Goal: Use online tool/utility: Utilize a website feature to perform a specific function

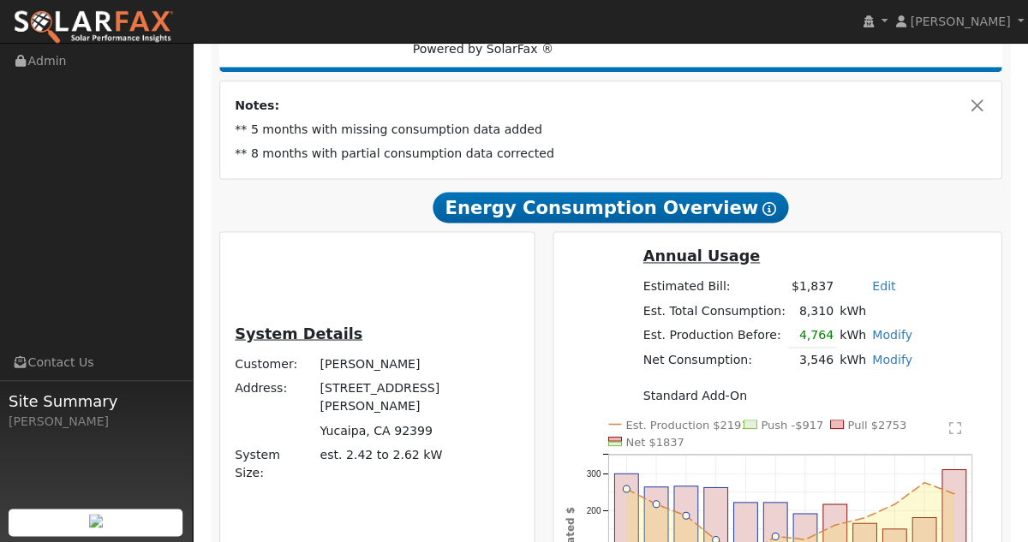
scroll to position [338, 0]
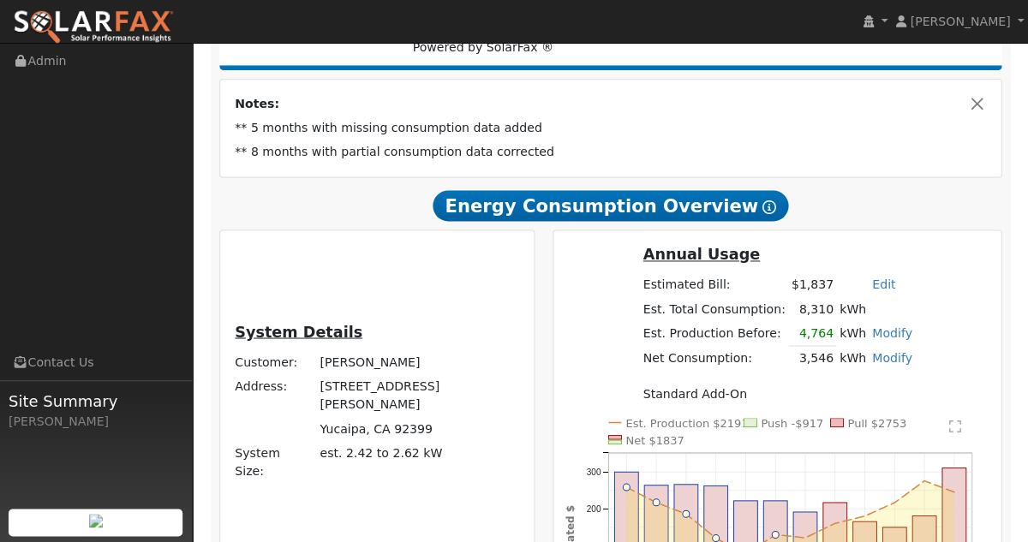
click at [880, 363] on link "Modify" at bounding box center [892, 357] width 40 height 14
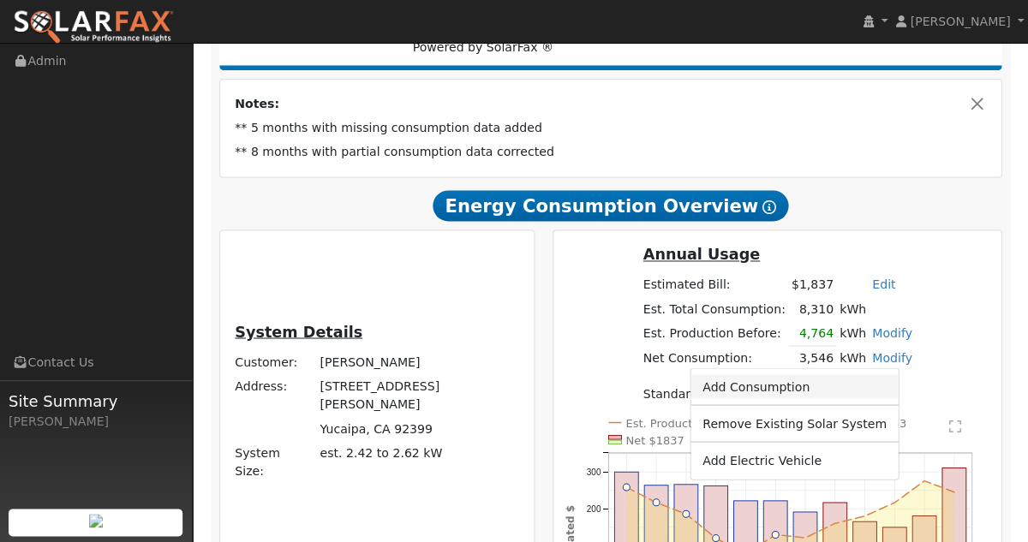
click at [764, 387] on link "Add Consumption" at bounding box center [795, 386] width 208 height 24
type input "3546"
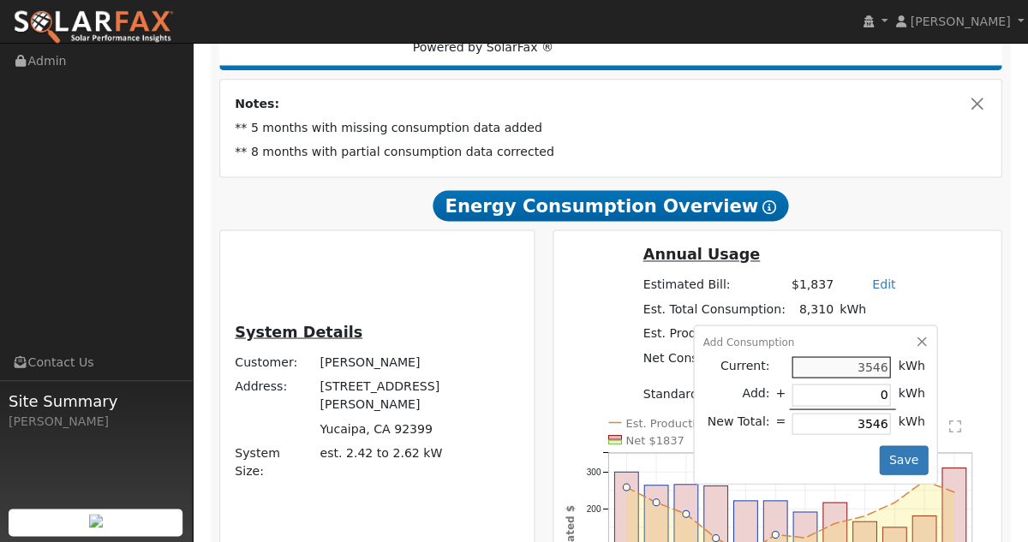
type input "3"
type input "3549"
type input "35"
type input "3581"
type input "350"
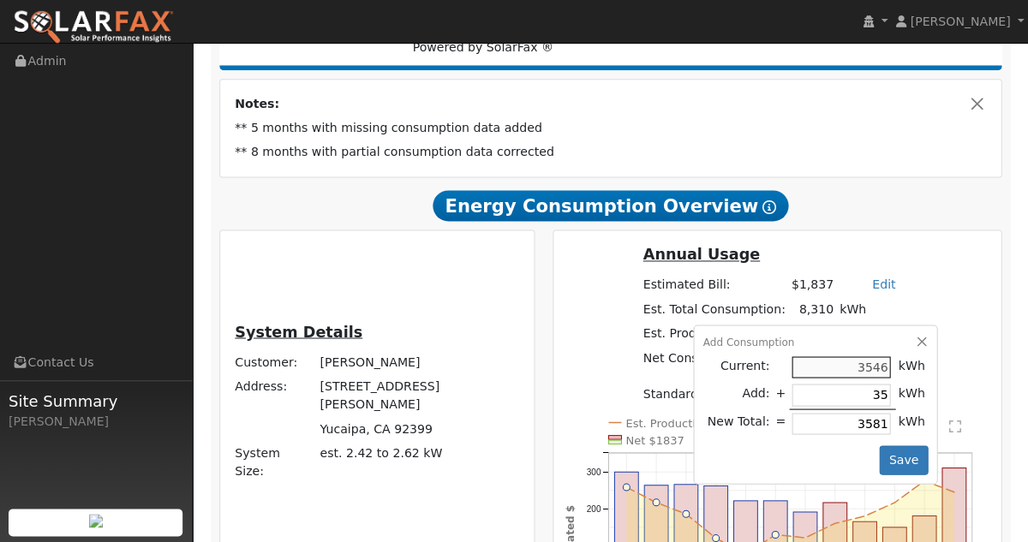
type input "3896"
type input "3500"
type input "7046"
type input "3500"
click at [883, 475] on button "Save" at bounding box center [904, 460] width 50 height 29
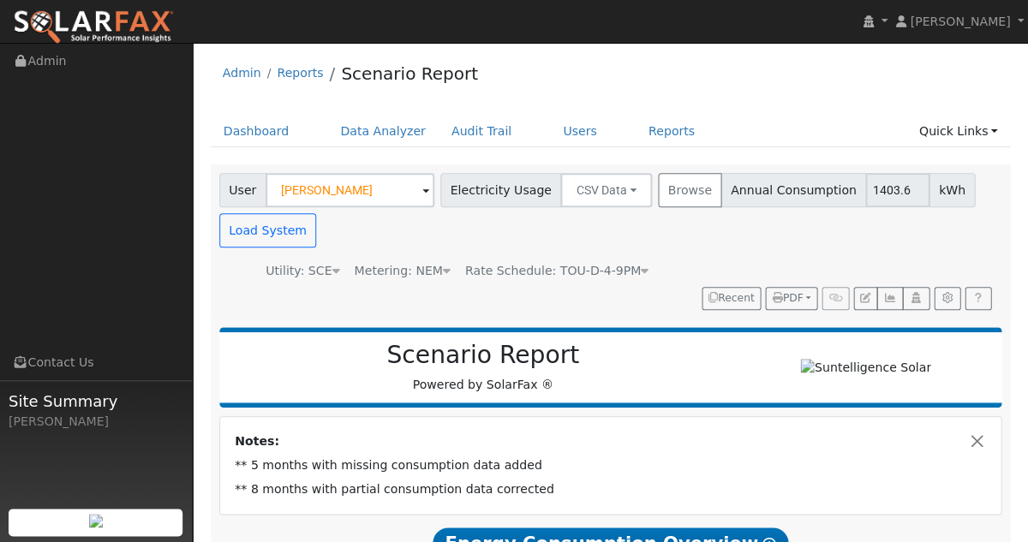
scroll to position [0, 0]
click at [946, 293] on icon "button" at bounding box center [947, 298] width 13 height 10
type input "3"
type input "14000"
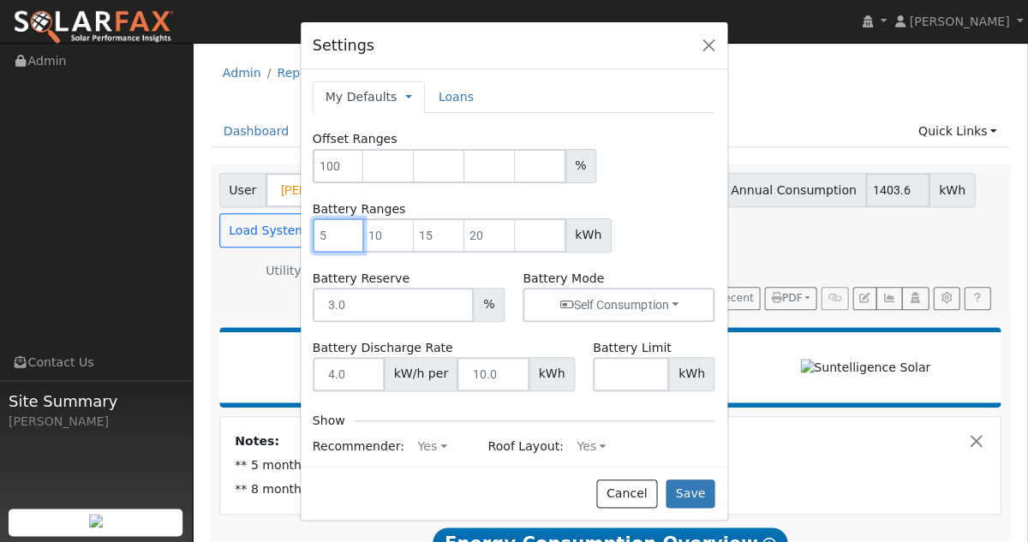
click at [334, 233] on input "number" at bounding box center [338, 236] width 51 height 34
drag, startPoint x: 314, startPoint y: 241, endPoint x: 334, endPoint y: 242, distance: 20.6
click at [334, 242] on input "number" at bounding box center [338, 236] width 51 height 34
click at [326, 236] on input "number" at bounding box center [338, 236] width 51 height 34
type input "13"
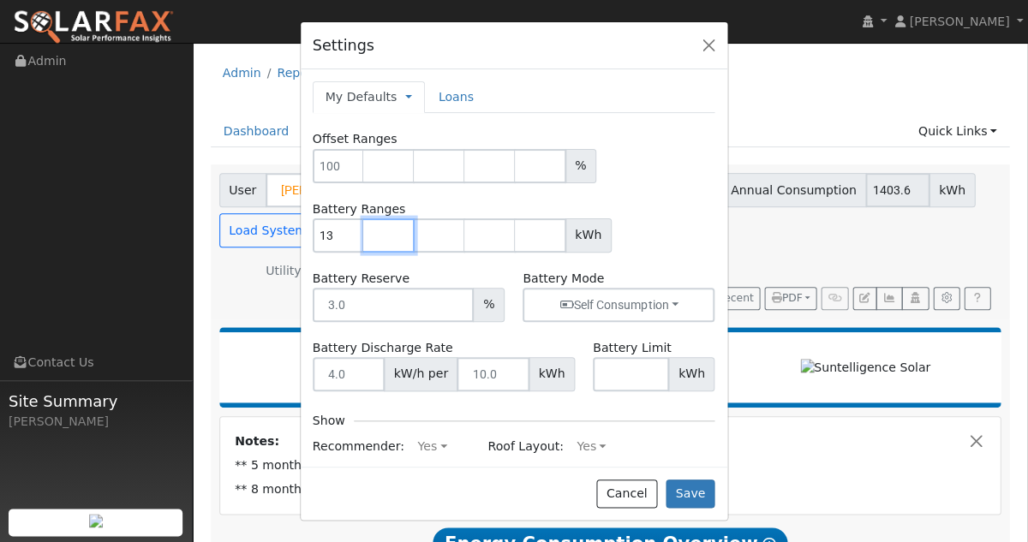
click at [380, 237] on input "number" at bounding box center [388, 236] width 51 height 34
type input "27"
click at [692, 490] on button "Save" at bounding box center [691, 494] width 50 height 29
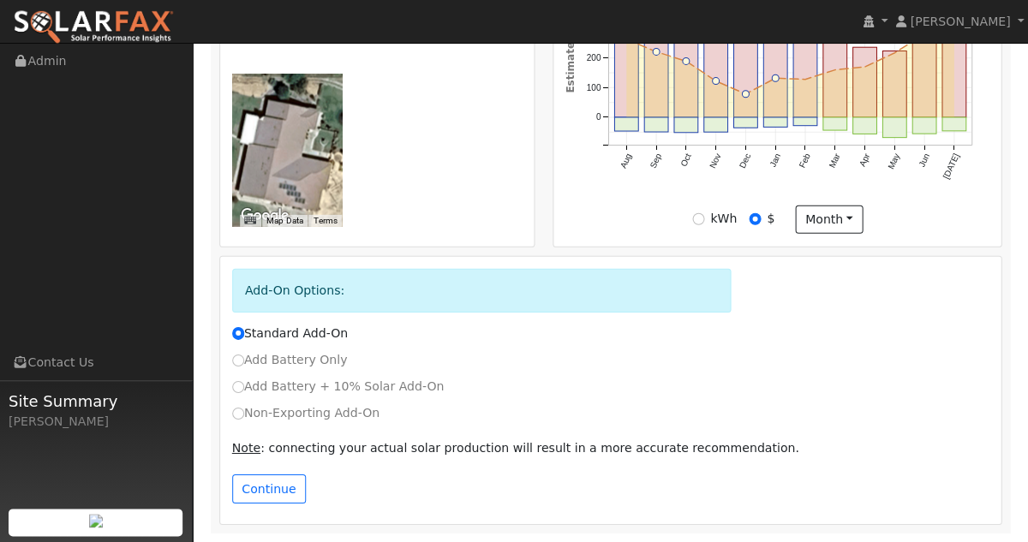
scroll to position [854, 0]
click at [239, 413] on input "Non-Exporting Add-On" at bounding box center [238, 414] width 12 height 12
radio input "true"
radio input "false"
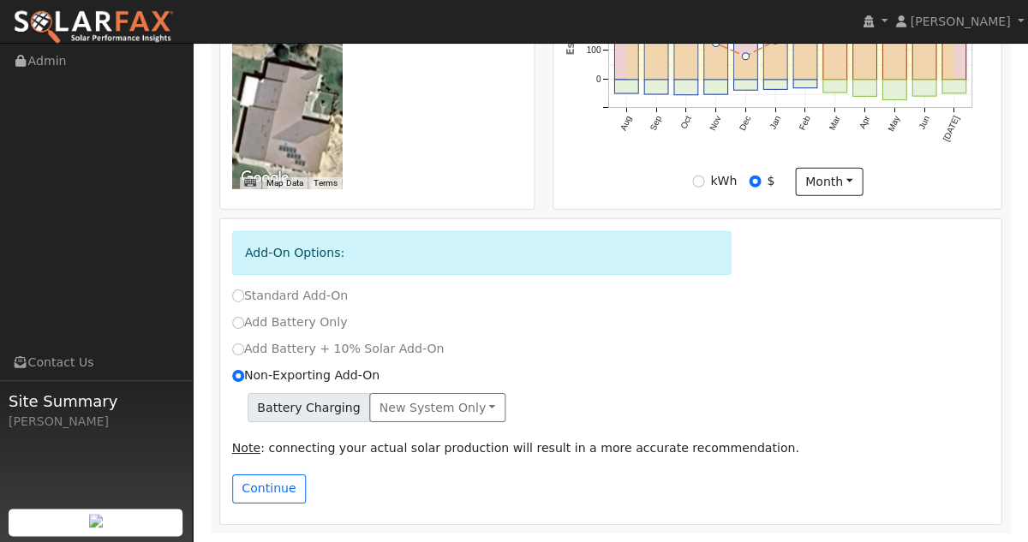
scroll to position [890, 0]
click at [275, 483] on button "Continue" at bounding box center [269, 489] width 74 height 29
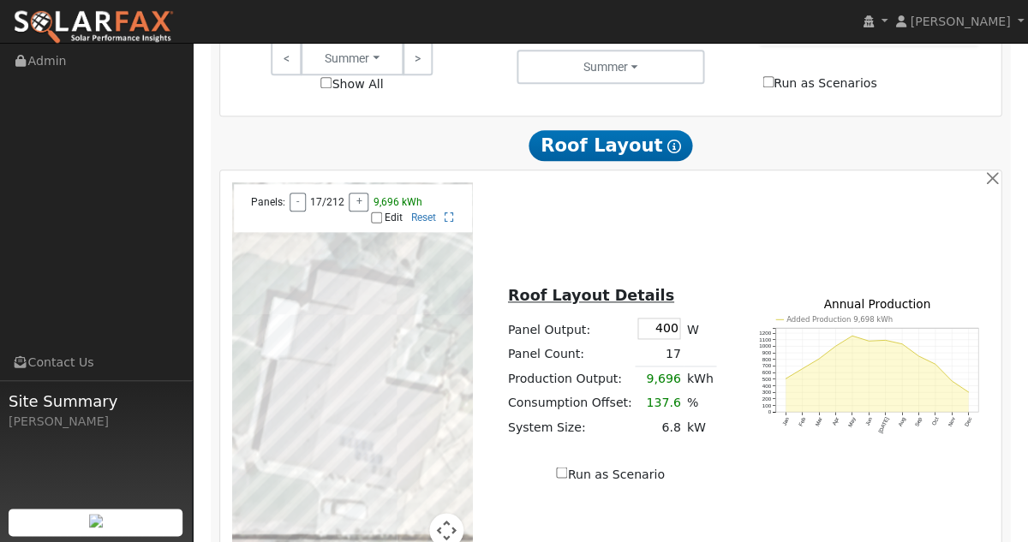
scroll to position [1473, 0]
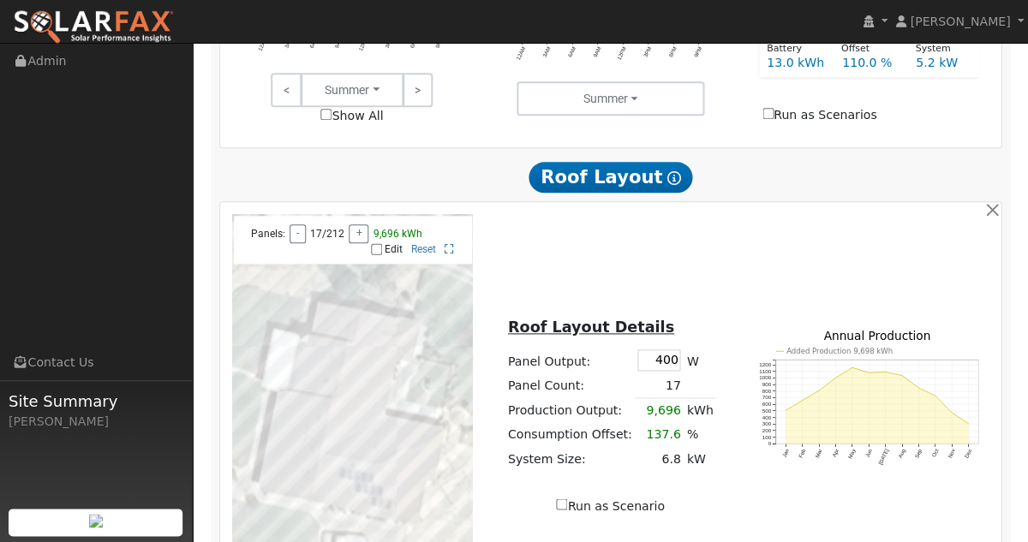
click at [374, 255] on input "Edit" at bounding box center [376, 249] width 11 height 12
checkbox input "true"
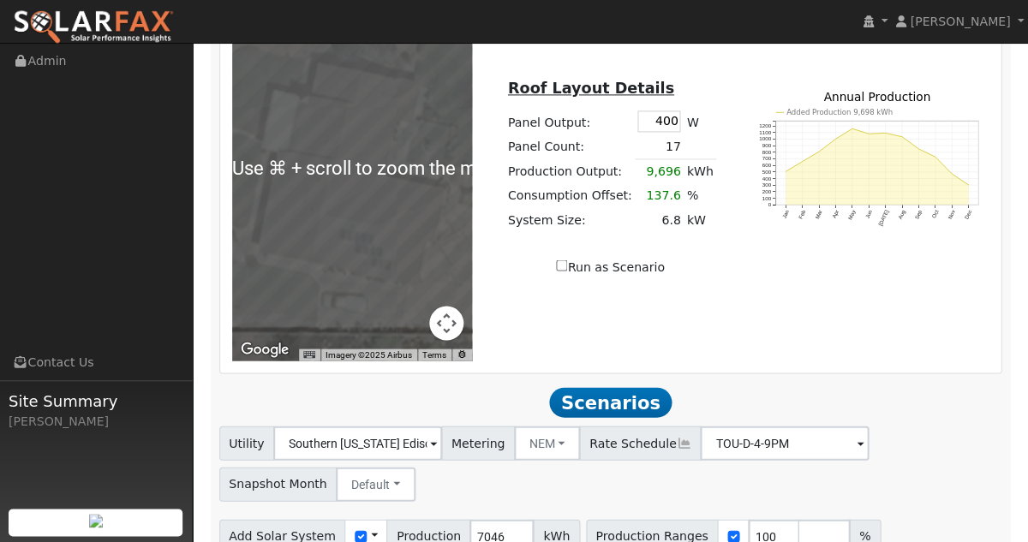
scroll to position [1713, 0]
click at [505, 320] on div "← Move left → Move right ↑ Move up ↓ Move down + Zoom in - Zoom out Home Jump l…" at bounding box center [611, 167] width 776 height 386
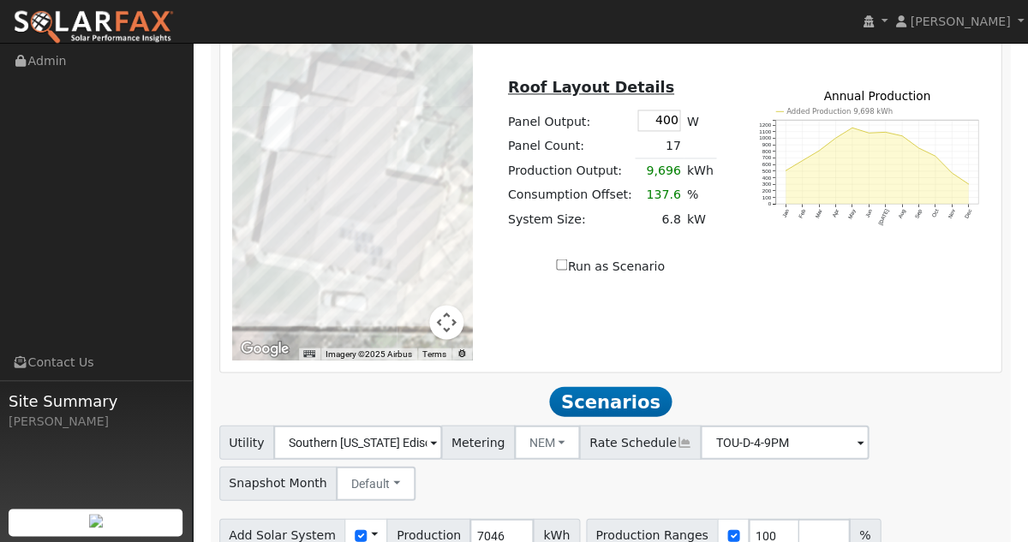
click at [356, 270] on div at bounding box center [352, 167] width 241 height 386
click at [365, 233] on div at bounding box center [352, 167] width 241 height 386
click at [367, 230] on div at bounding box center [352, 167] width 241 height 386
click at [376, 231] on div at bounding box center [352, 167] width 241 height 386
click at [367, 237] on div at bounding box center [352, 167] width 241 height 386
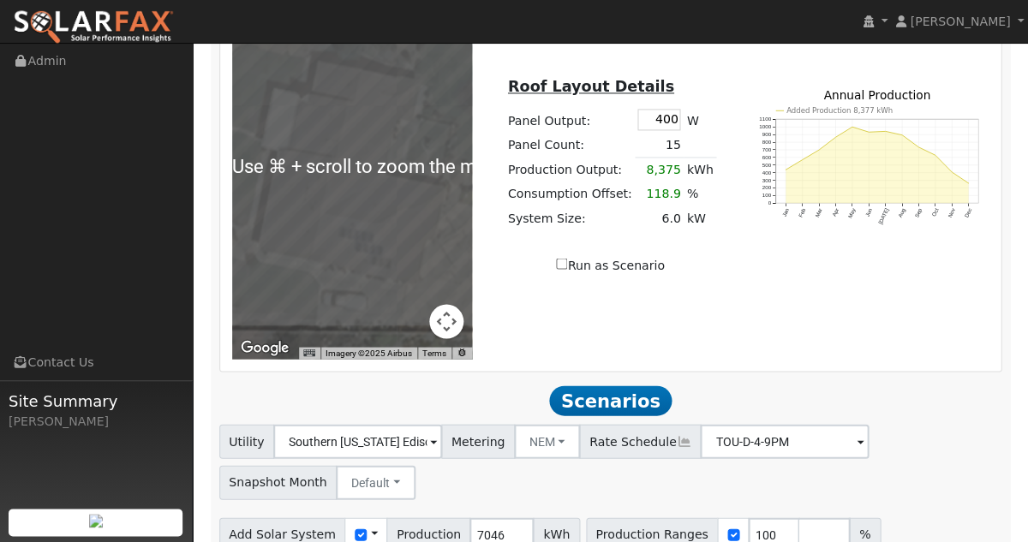
scroll to position [1729, 0]
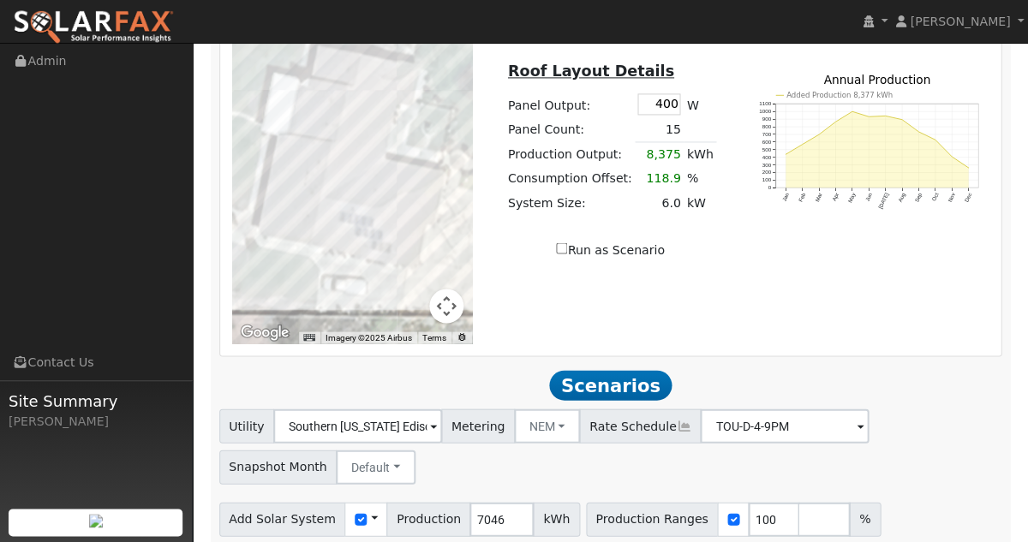
click at [365, 226] on div at bounding box center [352, 151] width 241 height 386
click at [391, 237] on div at bounding box center [352, 151] width 241 height 386
click at [390, 244] on div at bounding box center [352, 151] width 241 height 386
click at [388, 250] on div at bounding box center [352, 151] width 241 height 386
click at [295, 183] on div at bounding box center [352, 151] width 241 height 386
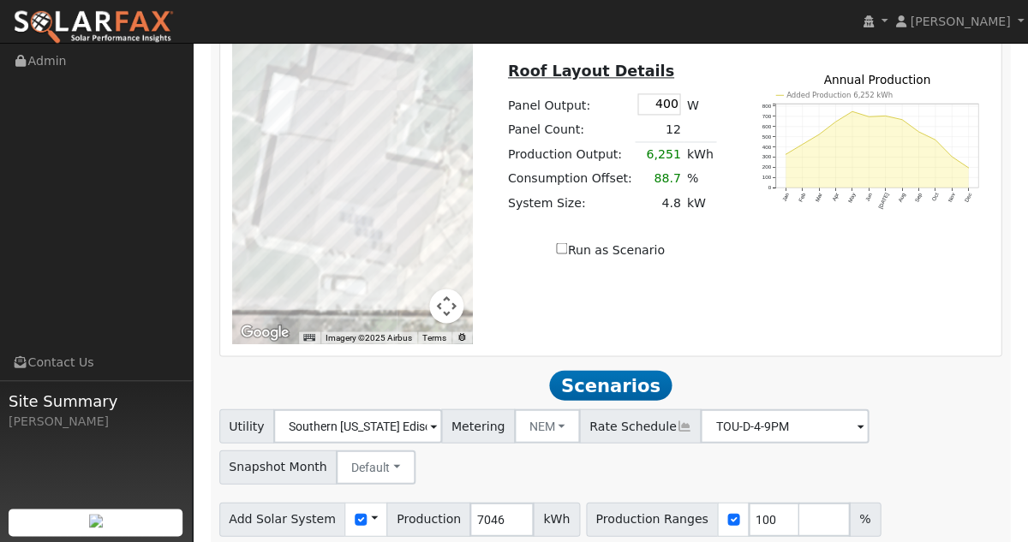
click at [296, 190] on div at bounding box center [352, 151] width 241 height 386
click at [295, 183] on div at bounding box center [352, 151] width 241 height 386
click at [292, 201] on div at bounding box center [352, 151] width 241 height 386
click at [291, 205] on div at bounding box center [352, 151] width 241 height 386
click at [290, 213] on div at bounding box center [352, 151] width 241 height 386
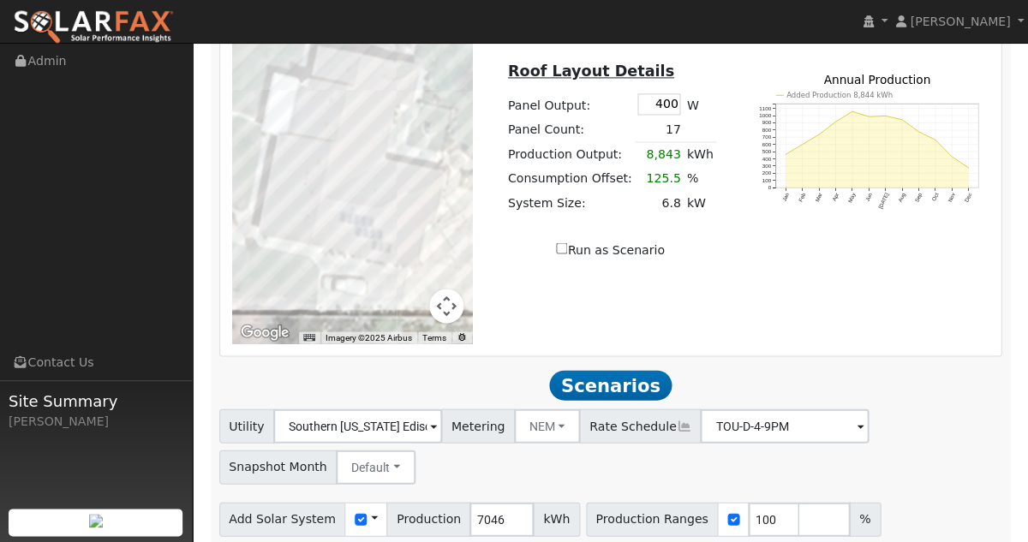
click at [288, 219] on div at bounding box center [352, 151] width 241 height 386
click at [285, 226] on div at bounding box center [352, 151] width 241 height 386
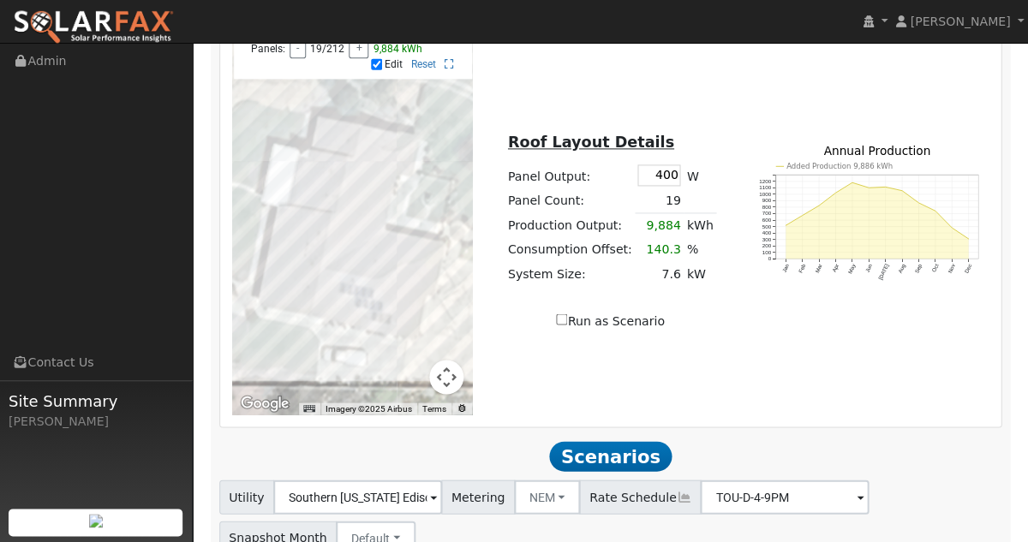
scroll to position [1652, 0]
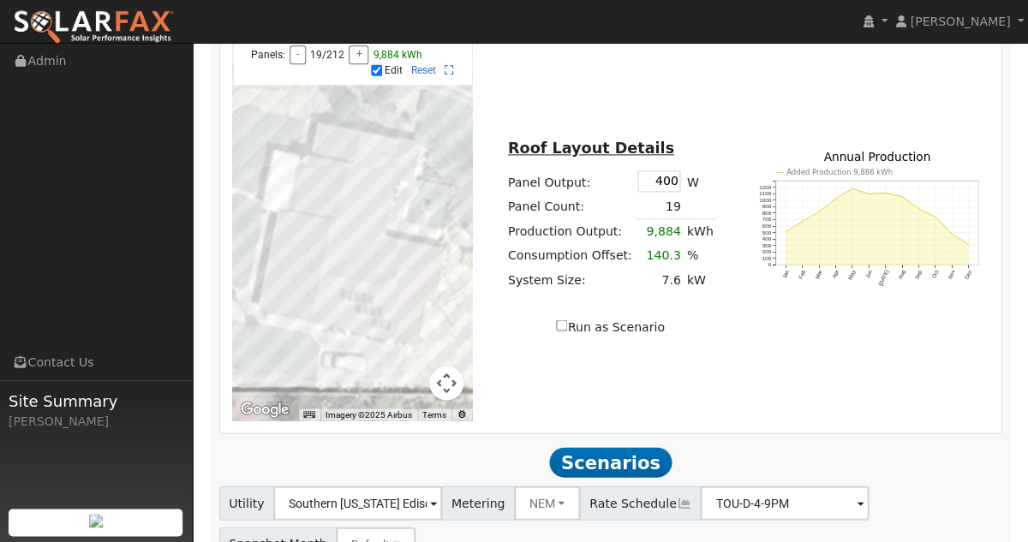
click at [295, 254] on div at bounding box center [352, 228] width 241 height 386
click at [296, 260] on div at bounding box center [352, 228] width 241 height 386
click at [295, 254] on div at bounding box center [352, 228] width 241 height 386
click at [294, 264] on div at bounding box center [352, 228] width 241 height 386
click at [293, 270] on div at bounding box center [352, 228] width 241 height 386
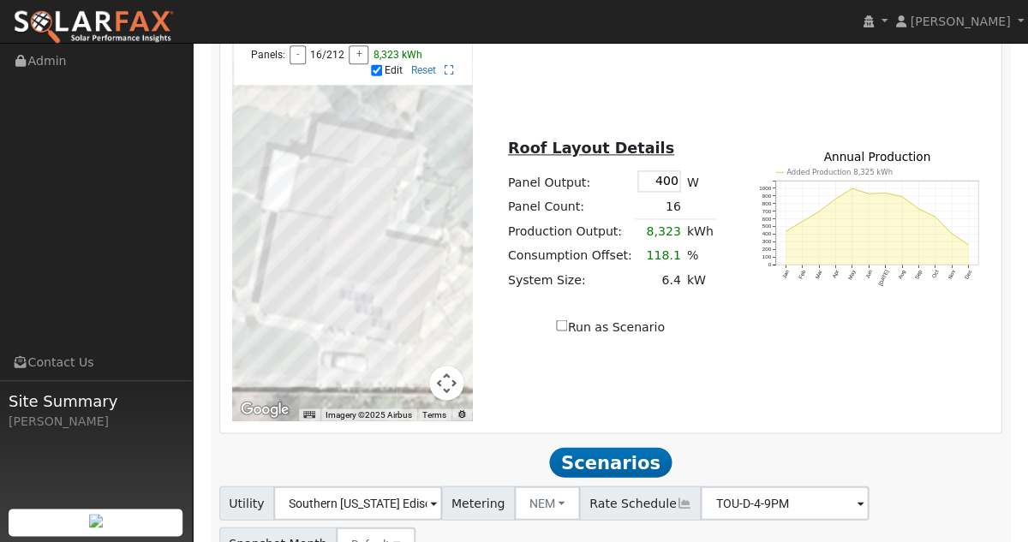
click at [291, 277] on div at bounding box center [352, 228] width 241 height 386
click at [290, 282] on div at bounding box center [352, 228] width 241 height 386
click at [290, 288] on div at bounding box center [352, 228] width 241 height 386
click at [287, 295] on div at bounding box center [352, 228] width 241 height 386
click at [291, 281] on div at bounding box center [352, 228] width 241 height 386
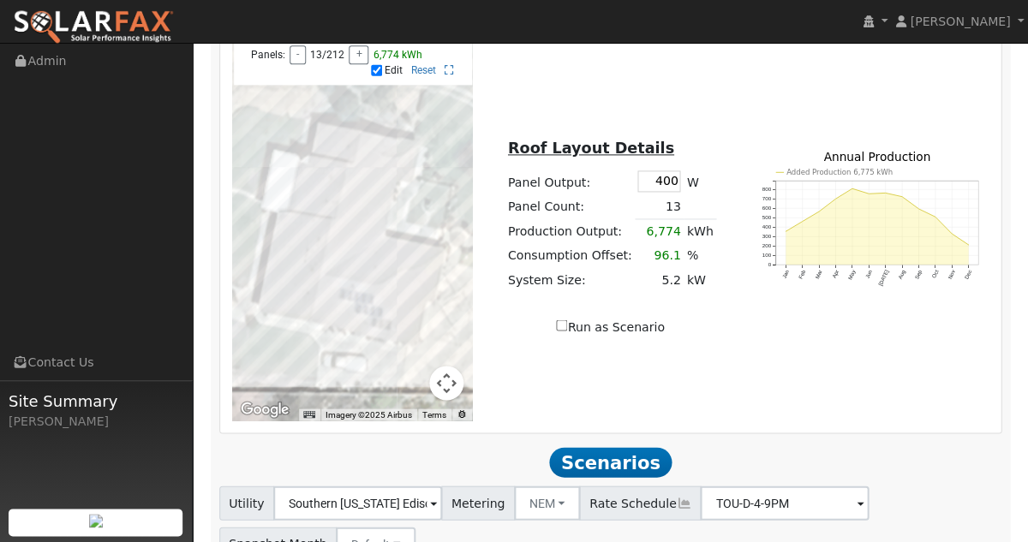
click at [287, 298] on div at bounding box center [352, 228] width 241 height 386
click at [287, 305] on div at bounding box center [352, 228] width 241 height 386
drag, startPoint x: 655, startPoint y: 265, endPoint x: 676, endPoint y: 267, distance: 21.6
click at [676, 267] on td "81.4" at bounding box center [659, 255] width 49 height 24
click at [565, 331] on input "Run as Scenario" at bounding box center [561, 325] width 11 height 11
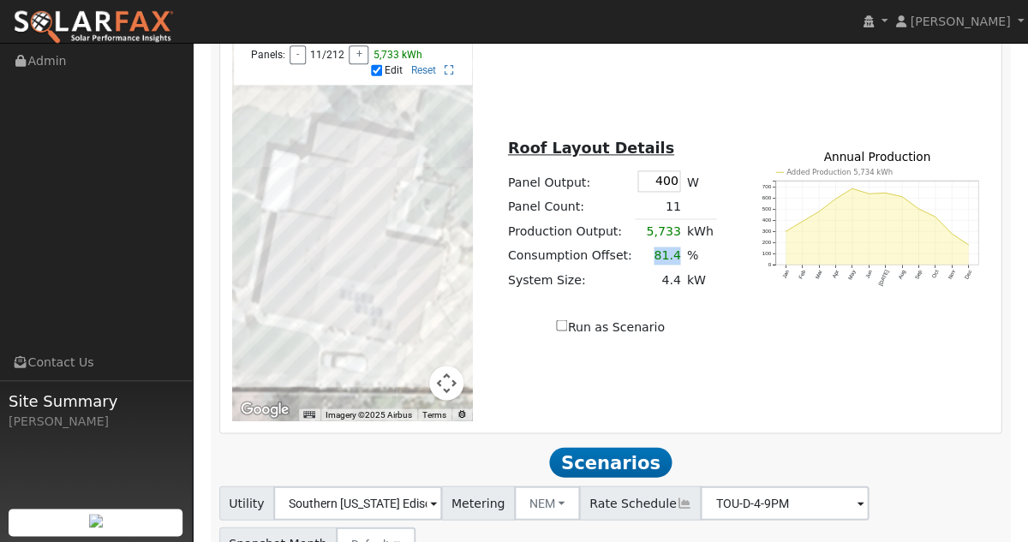
checkbox input "true"
type input "5733"
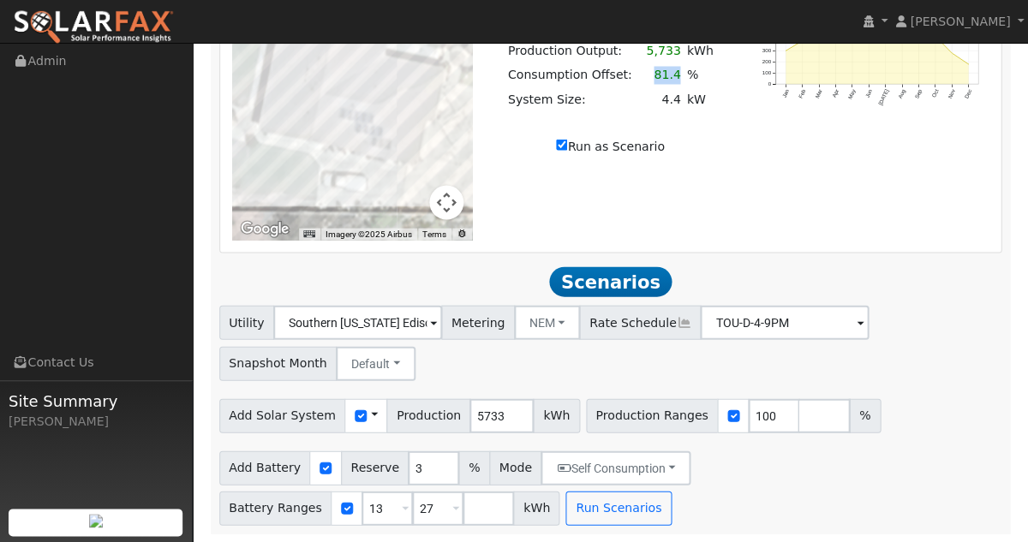
scroll to position [1844, 0]
click at [610, 512] on button "Run Scenarios" at bounding box center [618, 508] width 105 height 34
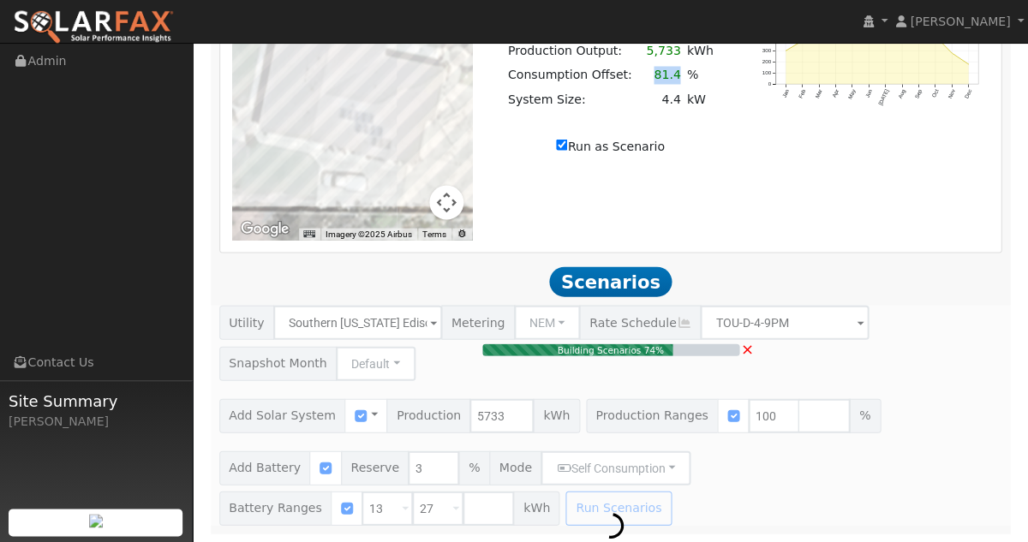
type input "$13,200"
type input "$9,420"
type input "4.4"
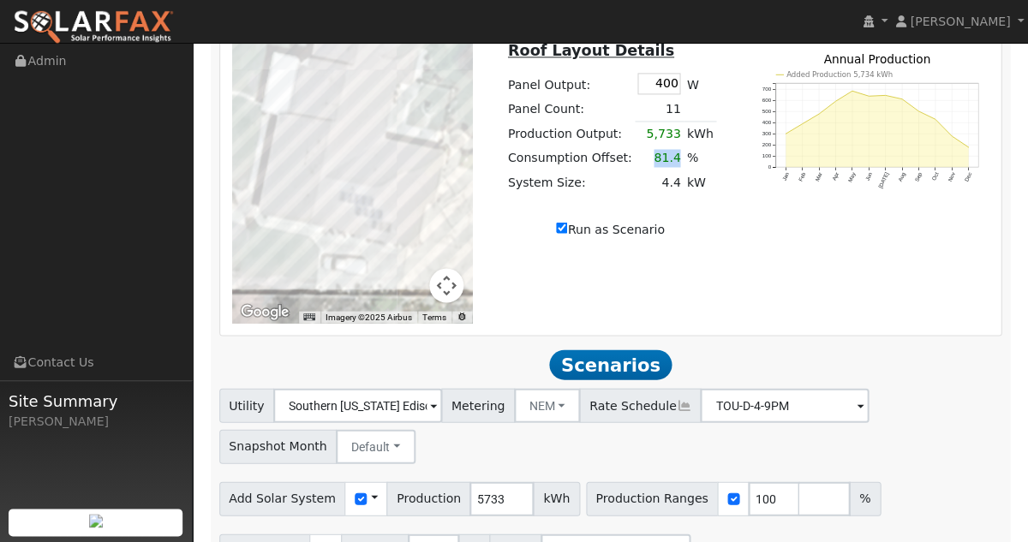
scroll to position [1732, 0]
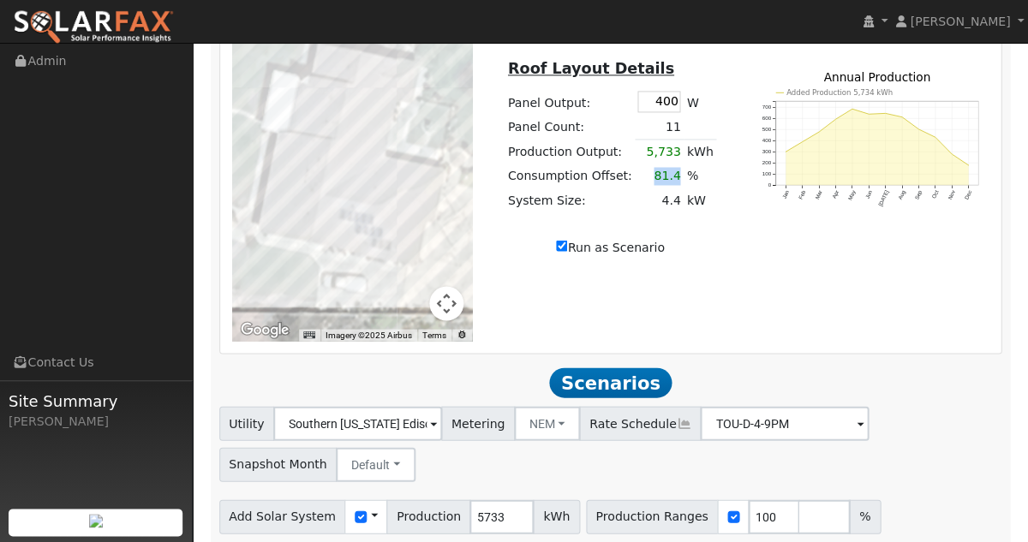
click at [286, 222] on div at bounding box center [352, 148] width 241 height 386
click at [287, 216] on div at bounding box center [352, 148] width 241 height 386
click at [288, 212] on div at bounding box center [352, 148] width 241 height 386
click at [291, 201] on div at bounding box center [352, 148] width 241 height 386
click at [292, 195] on div at bounding box center [352, 148] width 241 height 386
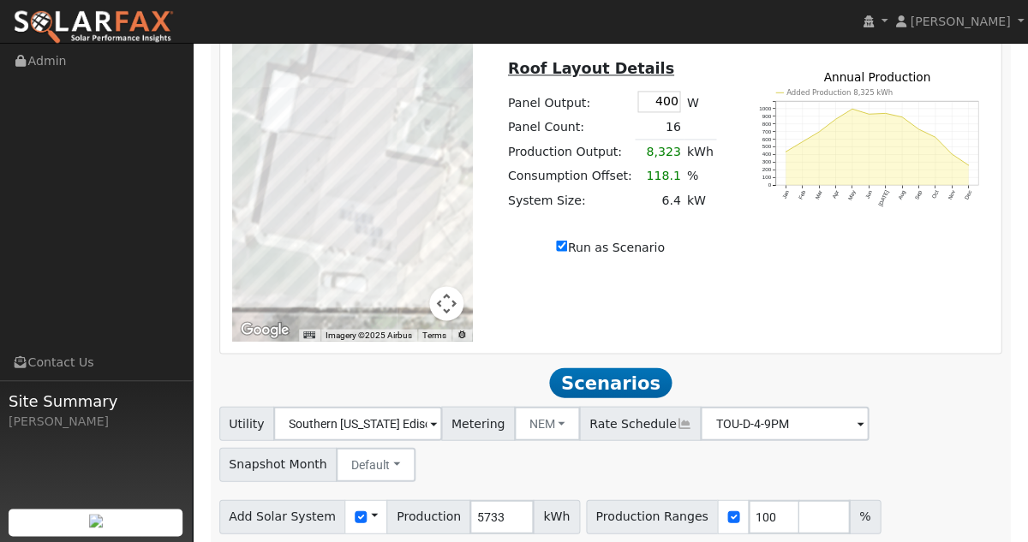
click at [293, 189] on div at bounding box center [352, 148] width 241 height 386
click at [295, 178] on div at bounding box center [352, 148] width 241 height 386
click at [295, 181] on div at bounding box center [352, 148] width 241 height 386
click at [296, 176] on div at bounding box center [352, 148] width 241 height 386
click at [566, 251] on input "Run as Scenario" at bounding box center [561, 245] width 11 height 11
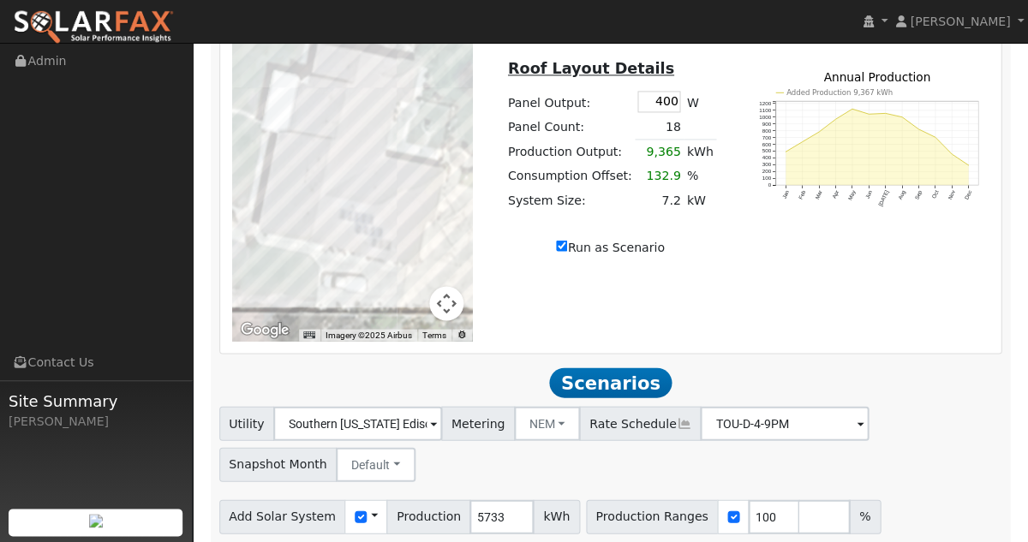
checkbox input "false"
type input "7046"
click at [566, 251] on input "Run as Scenario" at bounding box center [561, 245] width 11 height 11
checkbox input "true"
type input "9365"
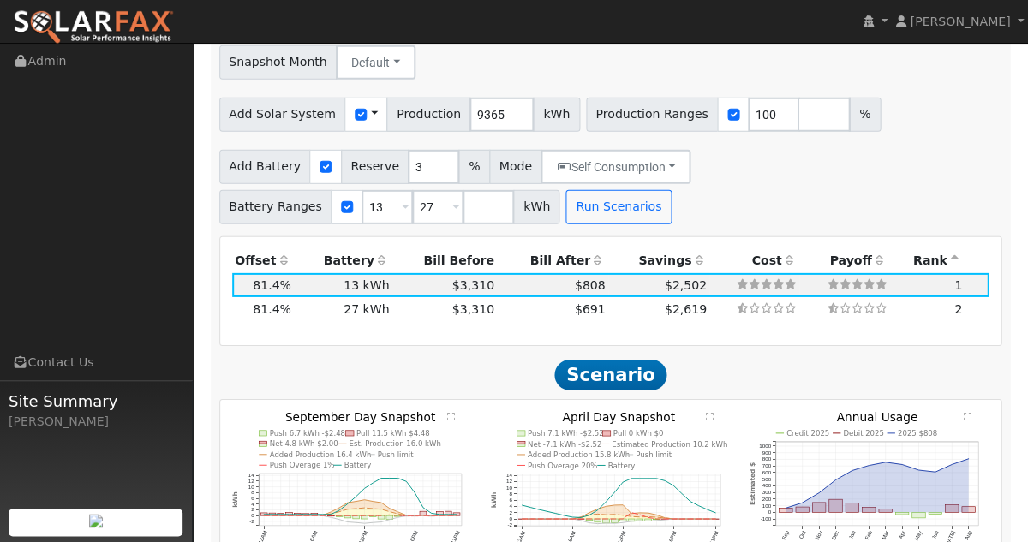
scroll to position [2128, 0]
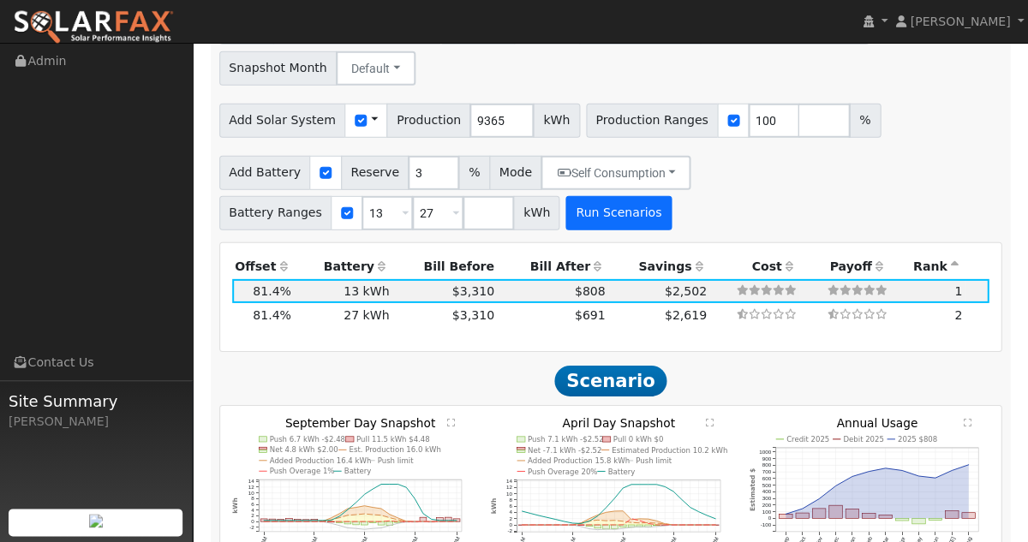
click at [590, 231] on button "Run Scenarios" at bounding box center [618, 213] width 105 height 34
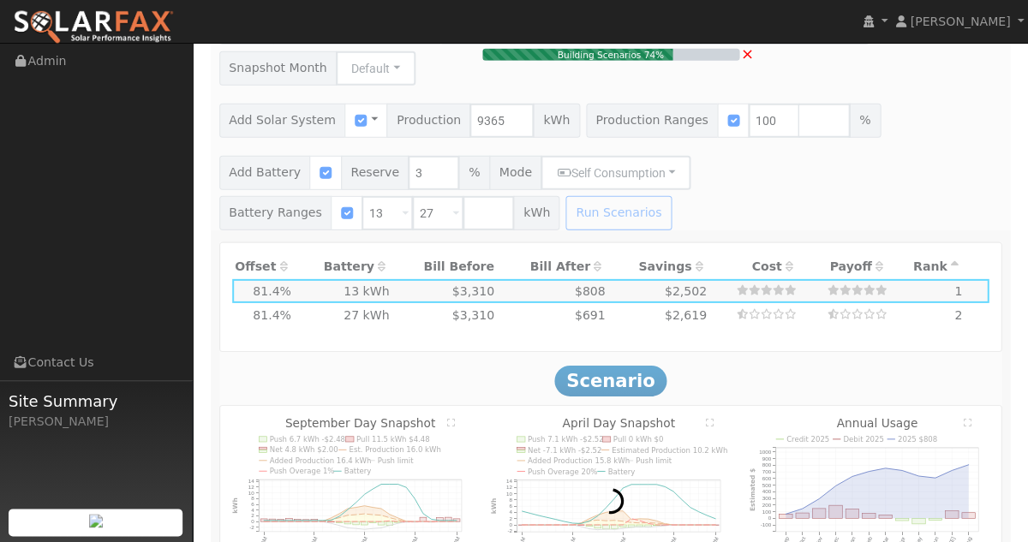
type input "$21,600"
type input "$11,940"
type input "7.2"
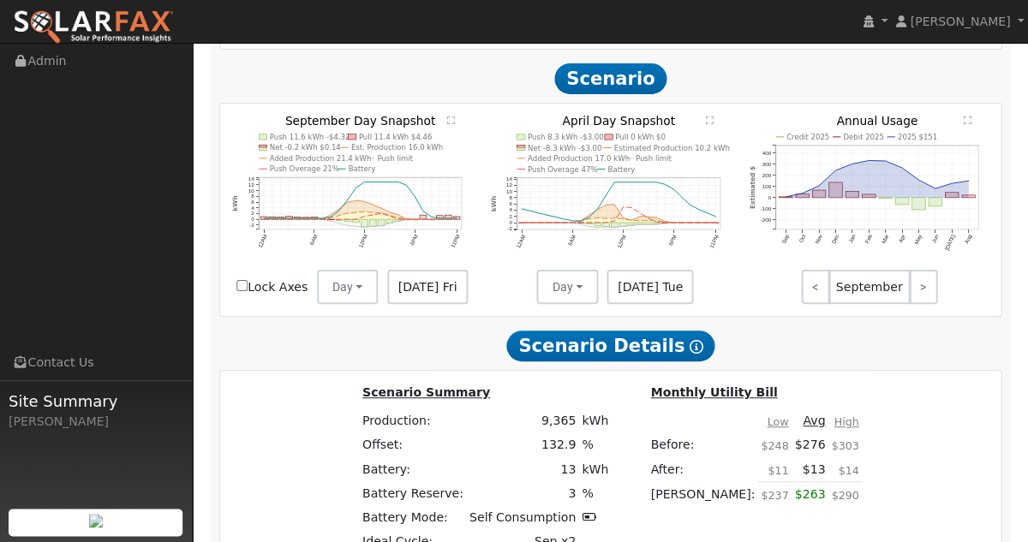
scroll to position [2429, 0]
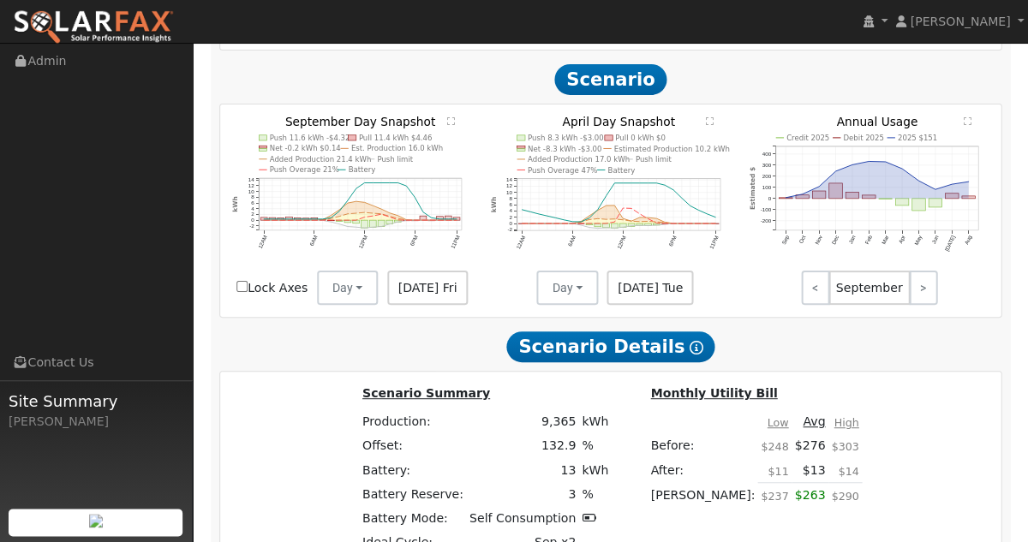
click at [708, 125] on text "" at bounding box center [709, 121] width 8 height 9
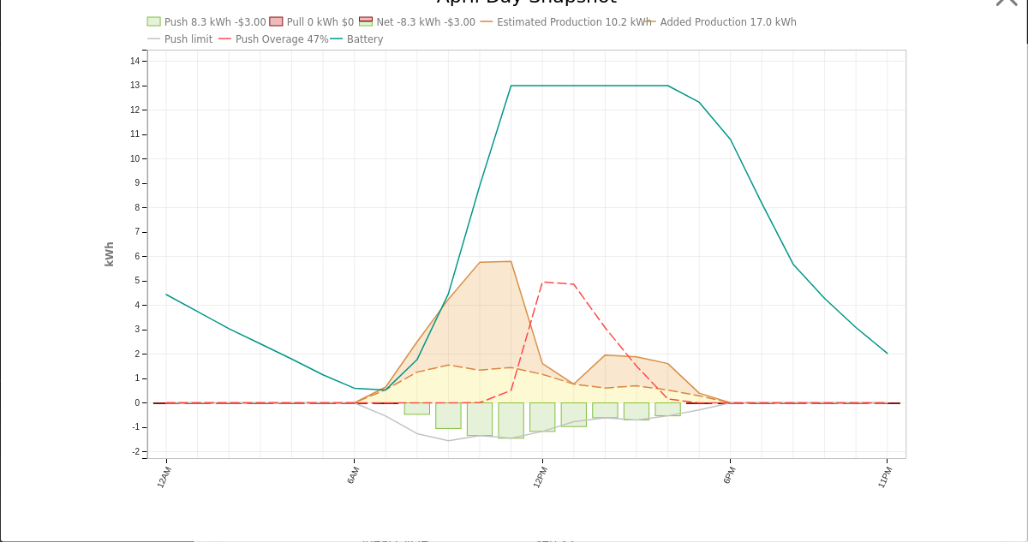
click at [599, 196] on icon "Push 8.3 kWh -$3.00 Pull 0 kWh $0 Net -8.3 kWh -$3.00 Estimated Production 10.2…" at bounding box center [514, 264] width 819 height 554
drag, startPoint x: 847, startPoint y: 65, endPoint x: 1002, endPoint y: 0, distance: 168.2
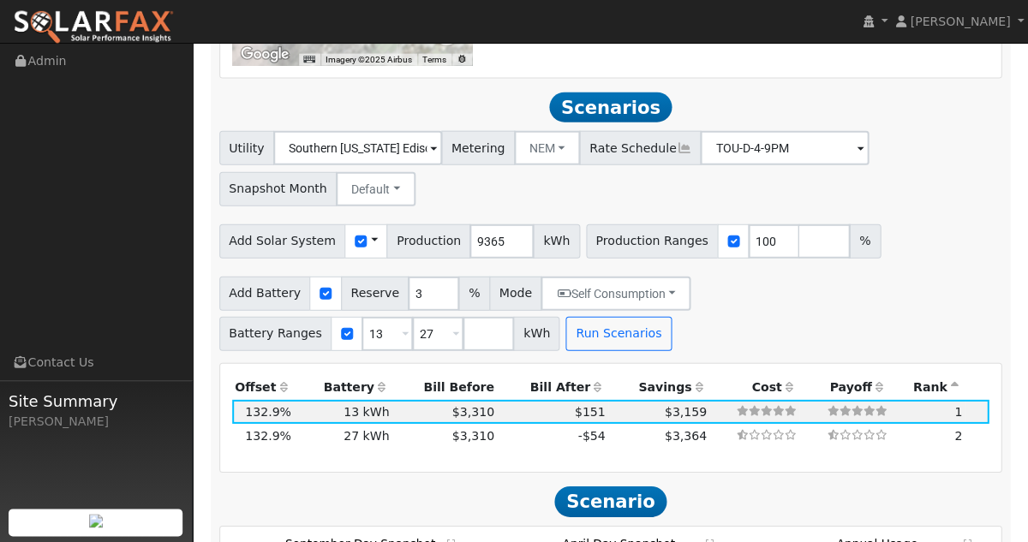
scroll to position [1977, 0]
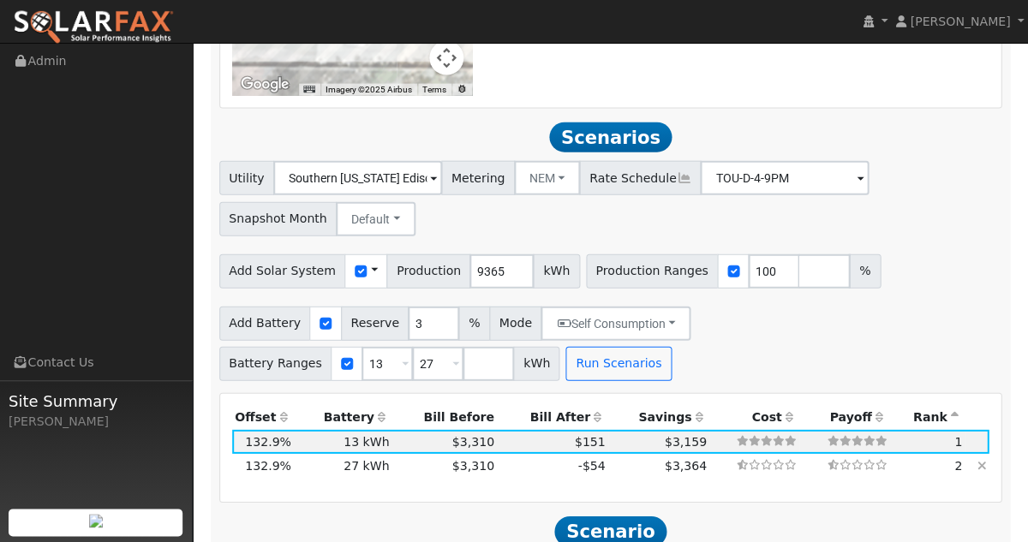
click at [370, 478] on td "27 kWh" at bounding box center [343, 466] width 99 height 24
type input "$37,800"
type input "$17,820"
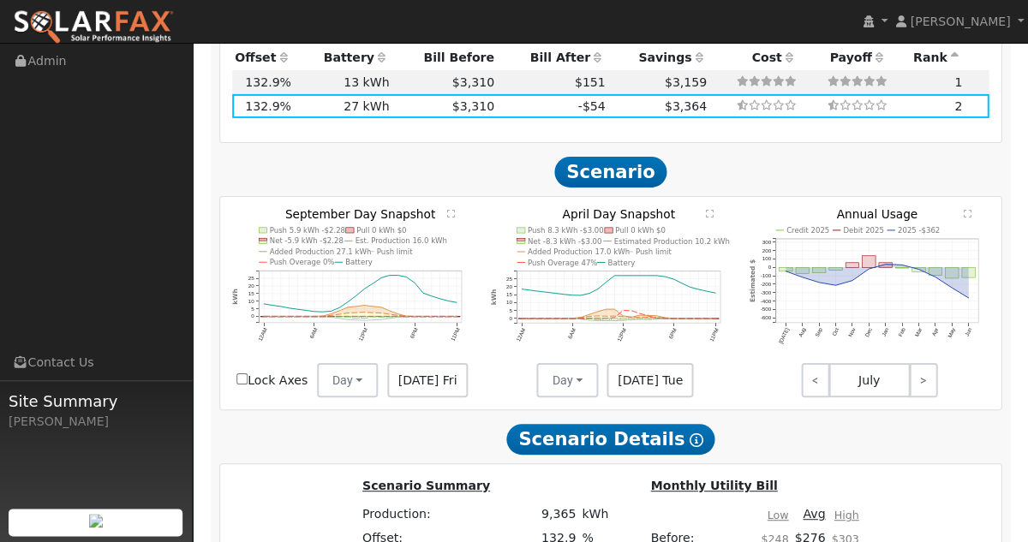
scroll to position [2336, 0]
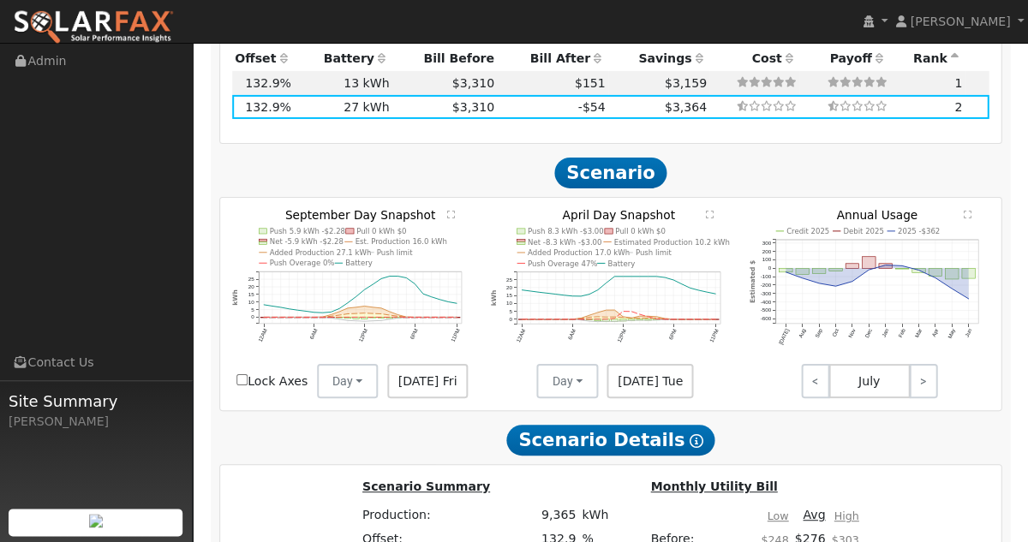
click at [710, 219] on text "" at bounding box center [709, 214] width 8 height 9
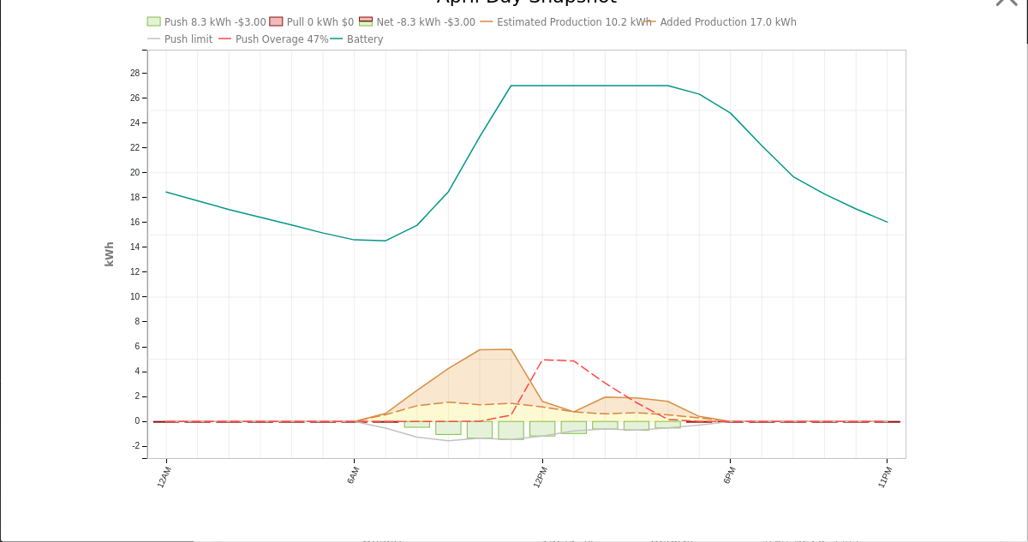
scroll to position [0, 0]
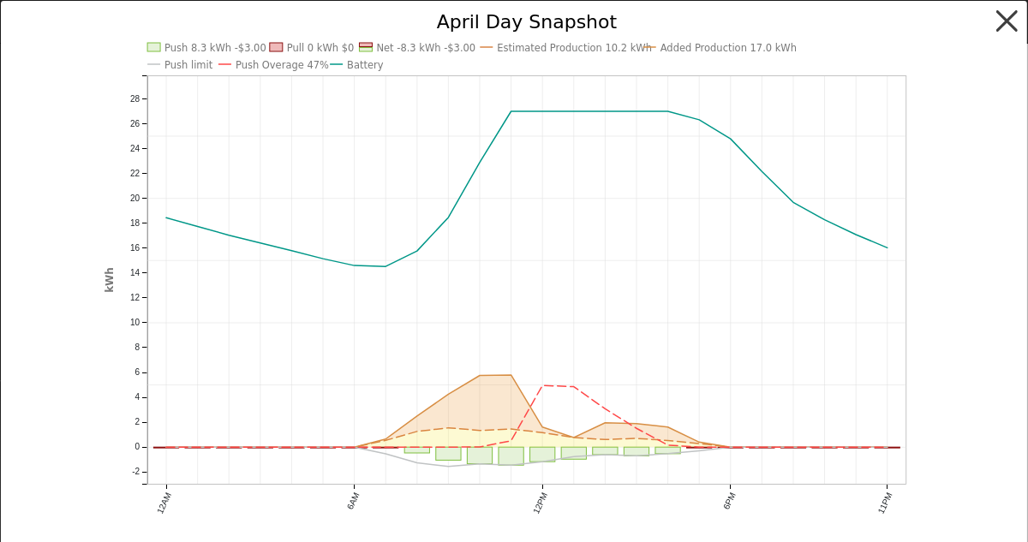
click at [994, 22] on button "button" at bounding box center [1007, 21] width 33 height 33
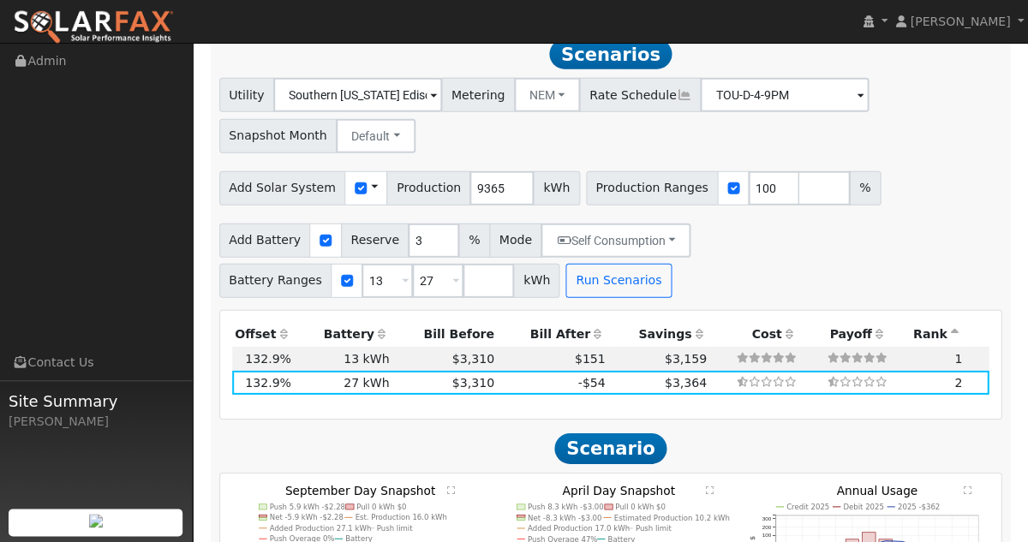
scroll to position [2017, 0]
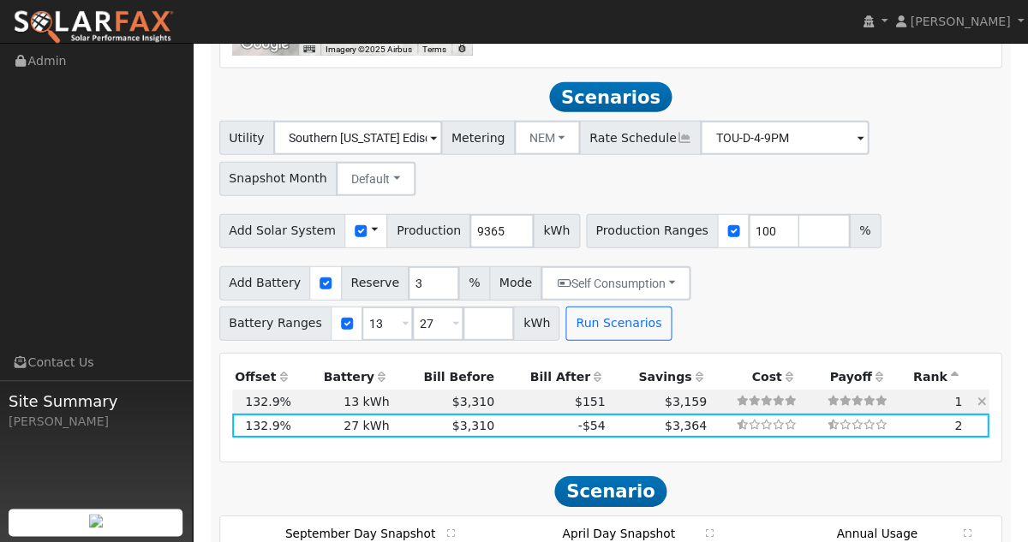
click at [542, 410] on td "$151" at bounding box center [552, 402] width 111 height 24
type input "$18,200"
type input "$11,940"
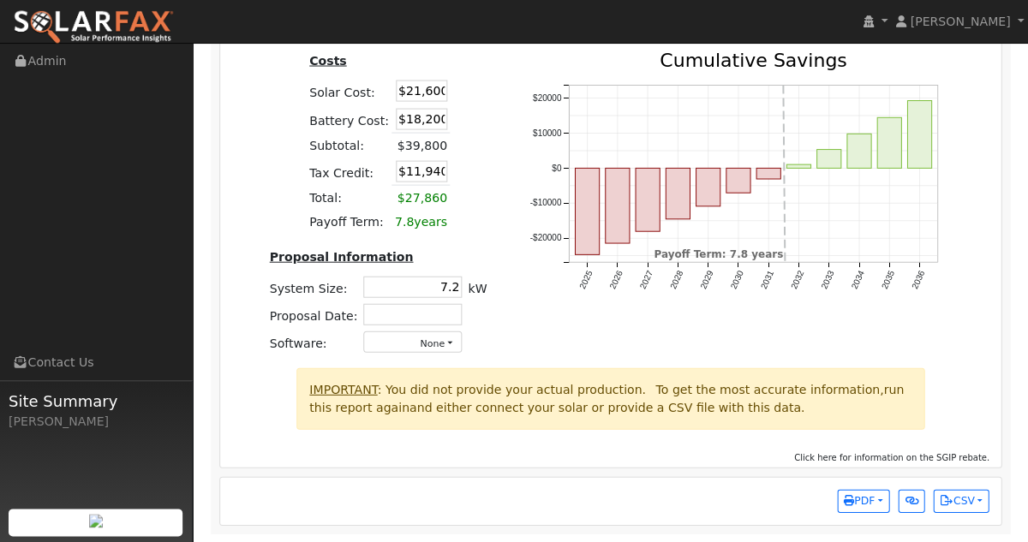
scroll to position [3214, 0]
click at [856, 499] on span "PDF" at bounding box center [859, 500] width 31 height 12
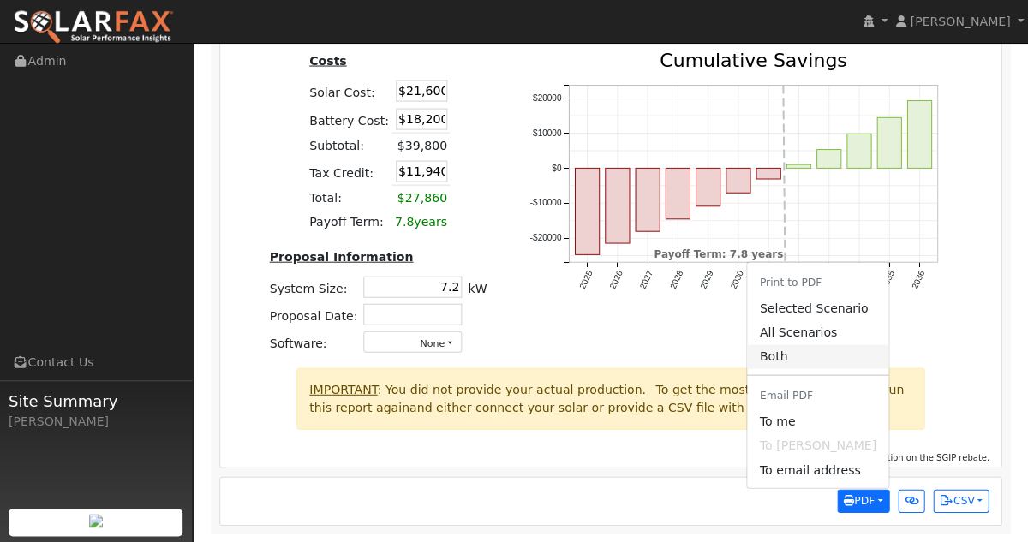
click at [791, 356] on link "Both" at bounding box center [817, 356] width 141 height 24
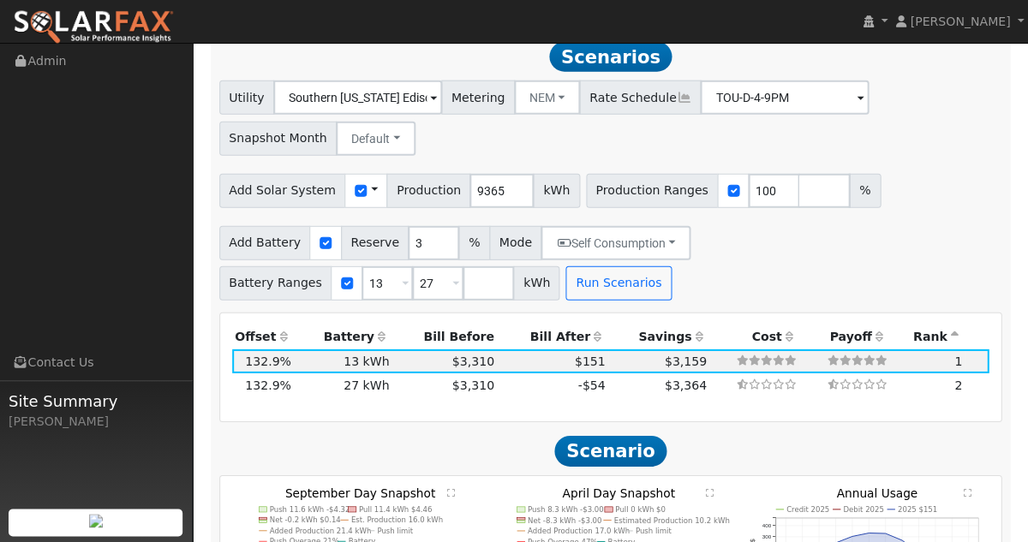
scroll to position [2055, 0]
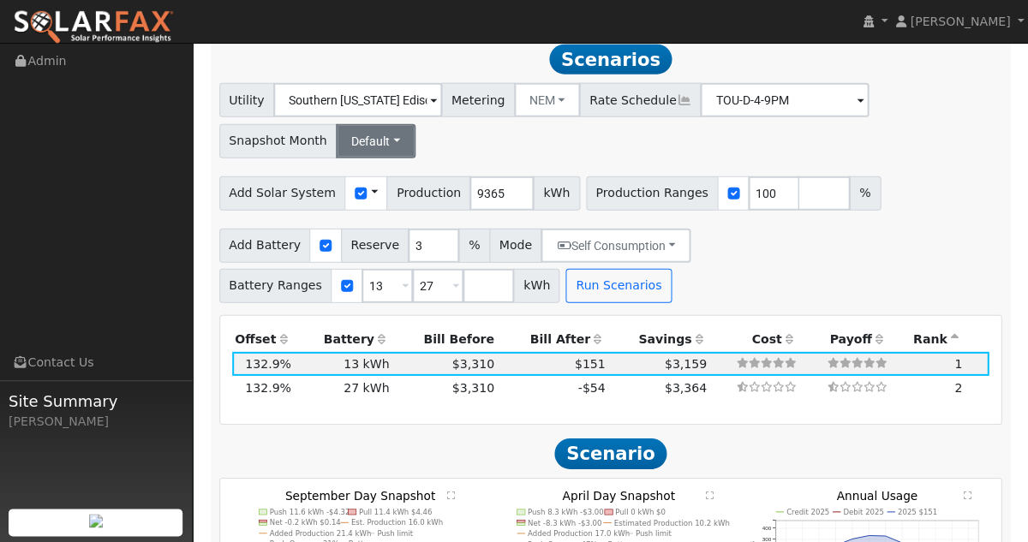
click at [388, 150] on button "Default" at bounding box center [376, 141] width 80 height 34
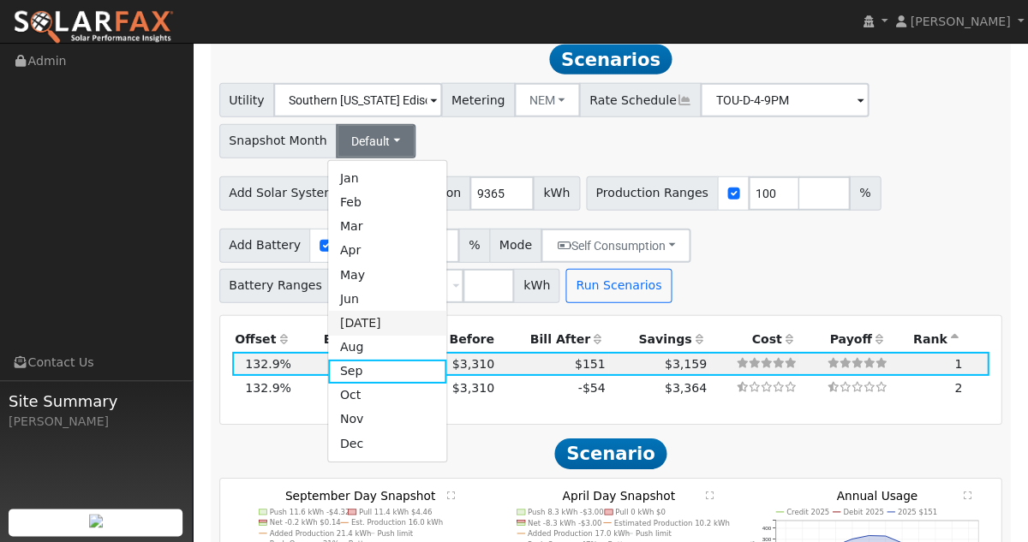
click at [363, 332] on link "[DATE]" at bounding box center [387, 323] width 119 height 24
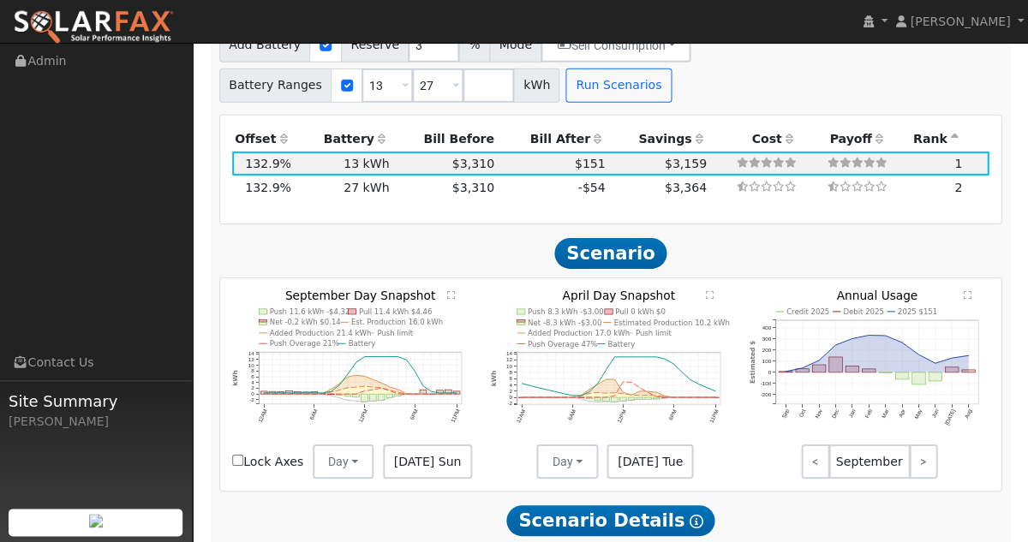
scroll to position [2207, 0]
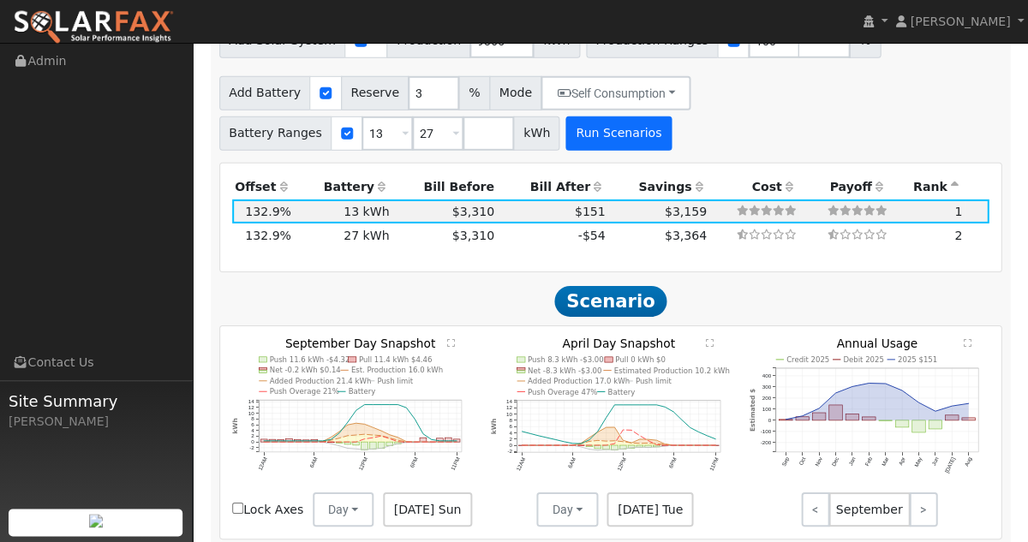
click at [584, 147] on button "Run Scenarios" at bounding box center [618, 134] width 105 height 34
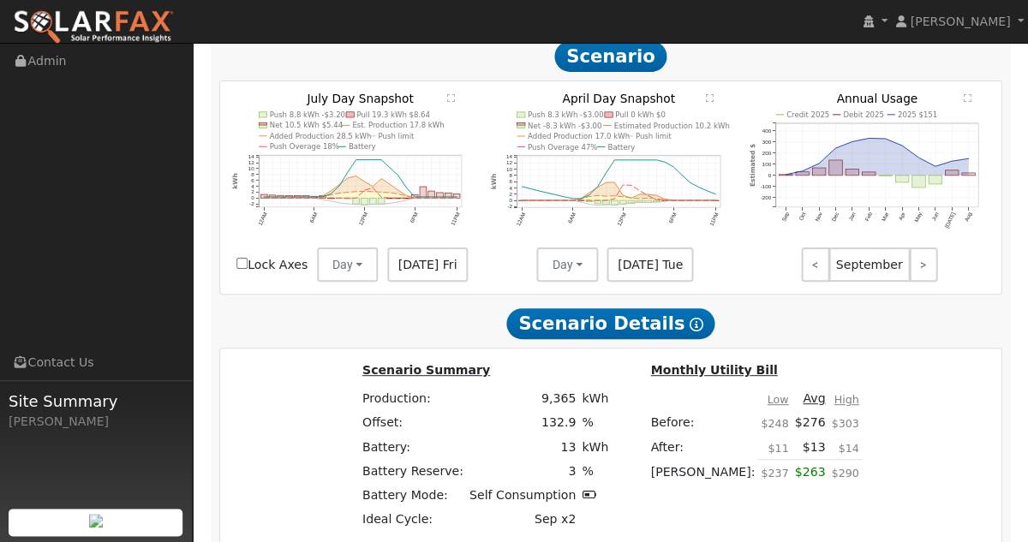
scroll to position [2441, 0]
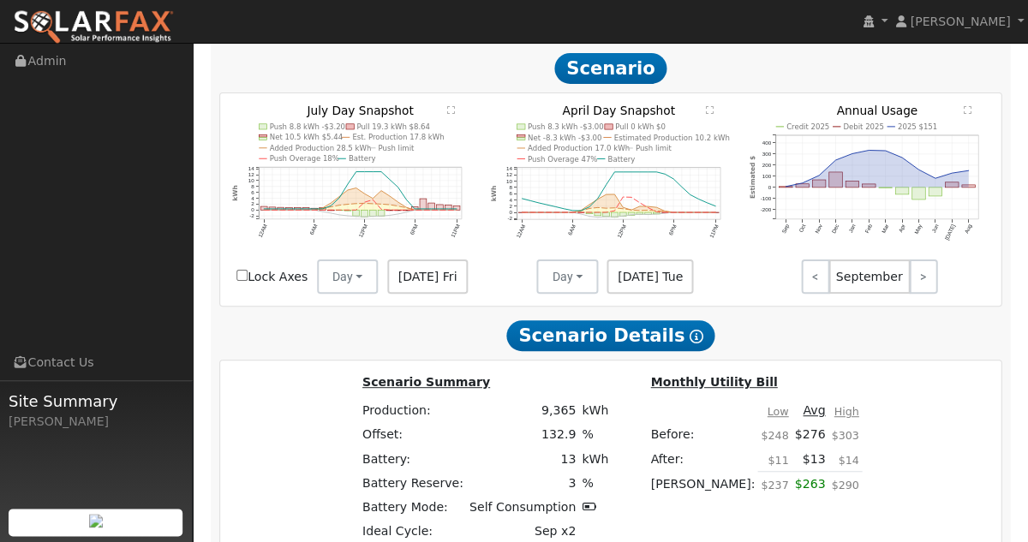
click at [451, 114] on text "" at bounding box center [451, 109] width 8 height 9
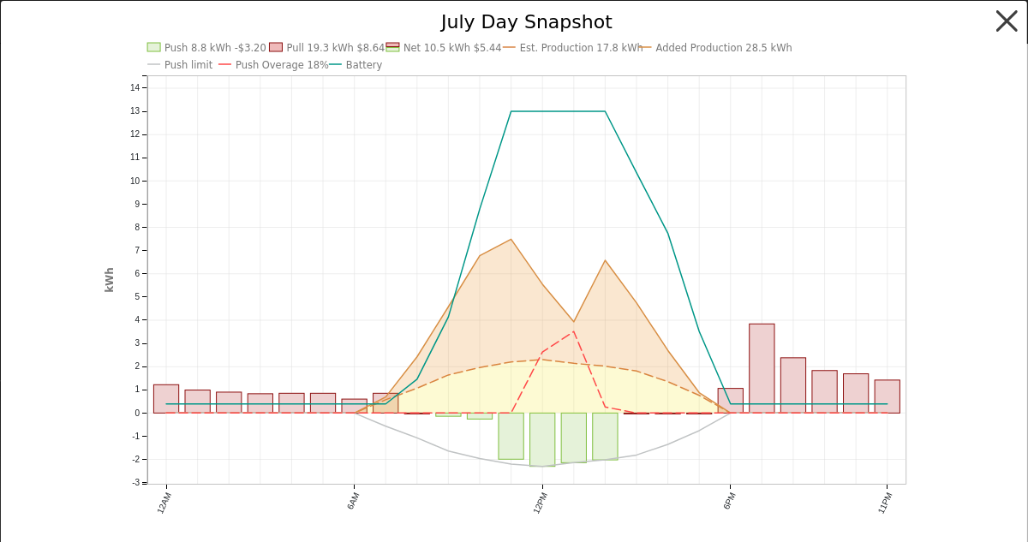
click at [1009, 21] on button "button" at bounding box center [1007, 21] width 33 height 33
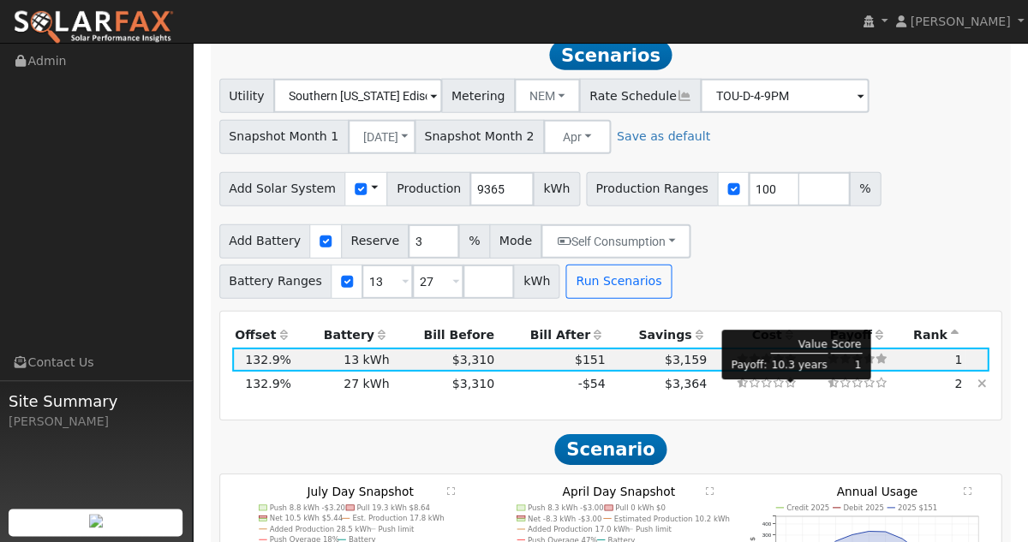
scroll to position [2018, 0]
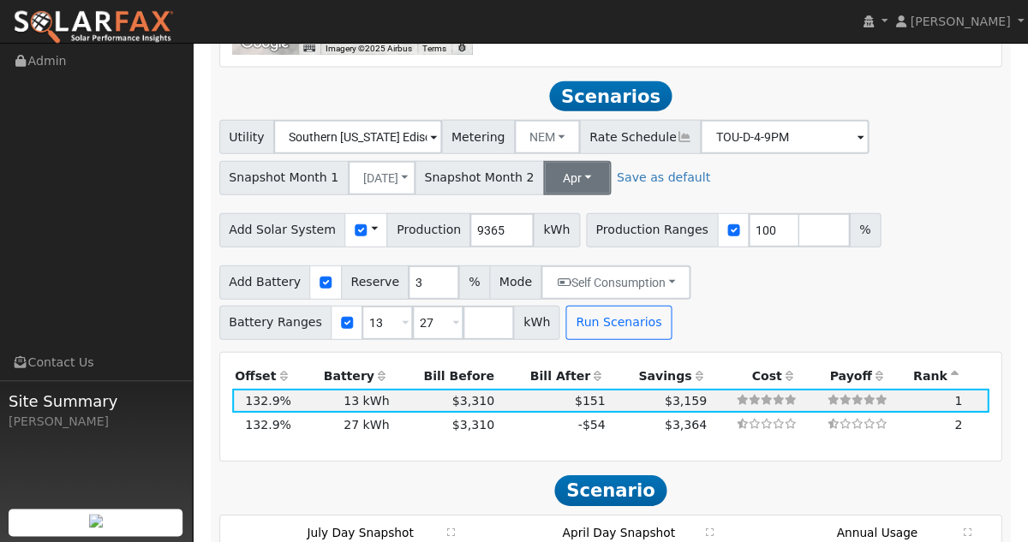
click at [550, 188] on button "Apr" at bounding box center [577, 178] width 68 height 34
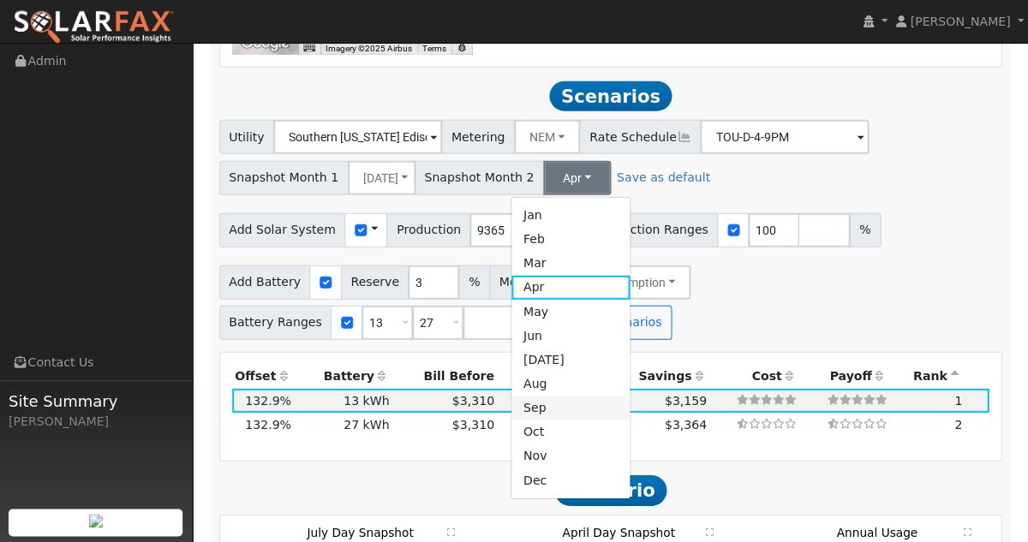
click at [557, 421] on link "Sep" at bounding box center [571, 409] width 119 height 24
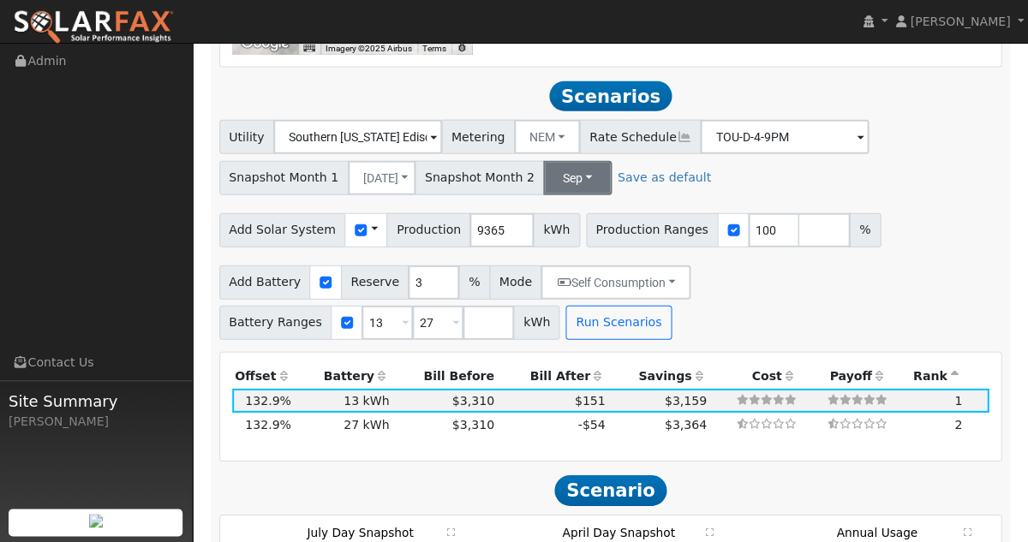
click at [549, 188] on button "Sep" at bounding box center [577, 178] width 69 height 34
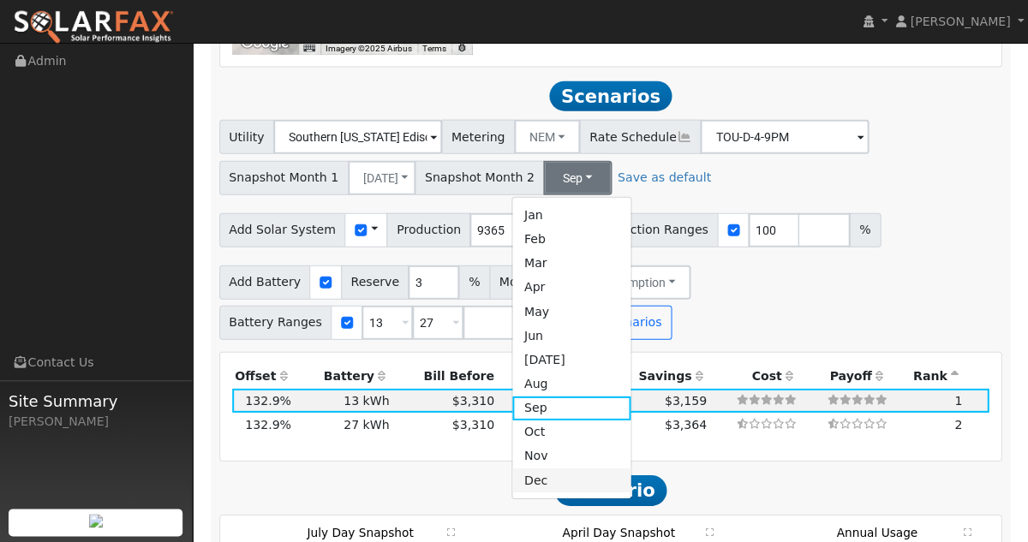
click at [570, 493] on link "Dec" at bounding box center [571, 481] width 119 height 24
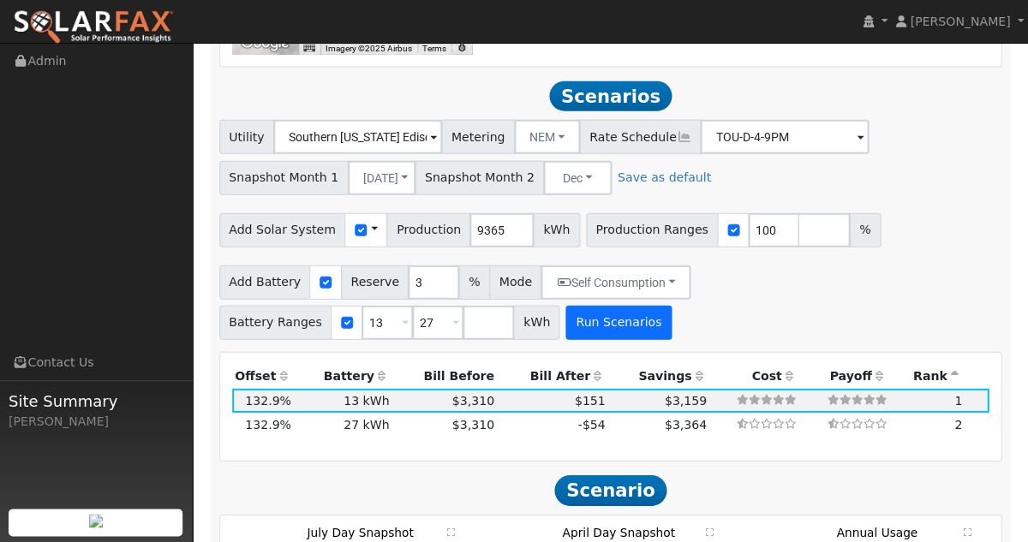
click at [593, 340] on button "Run Scenarios" at bounding box center [618, 323] width 105 height 34
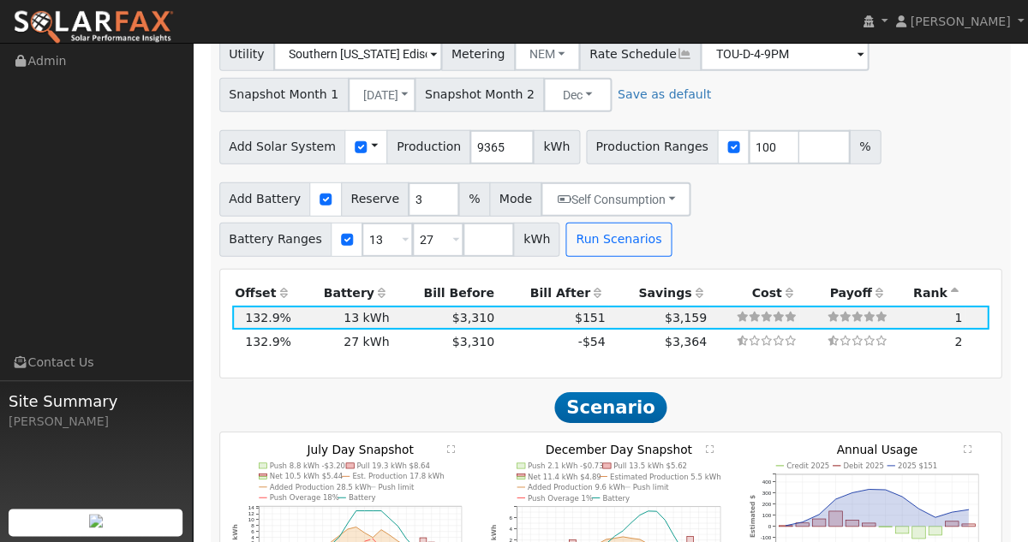
scroll to position [2075, 0]
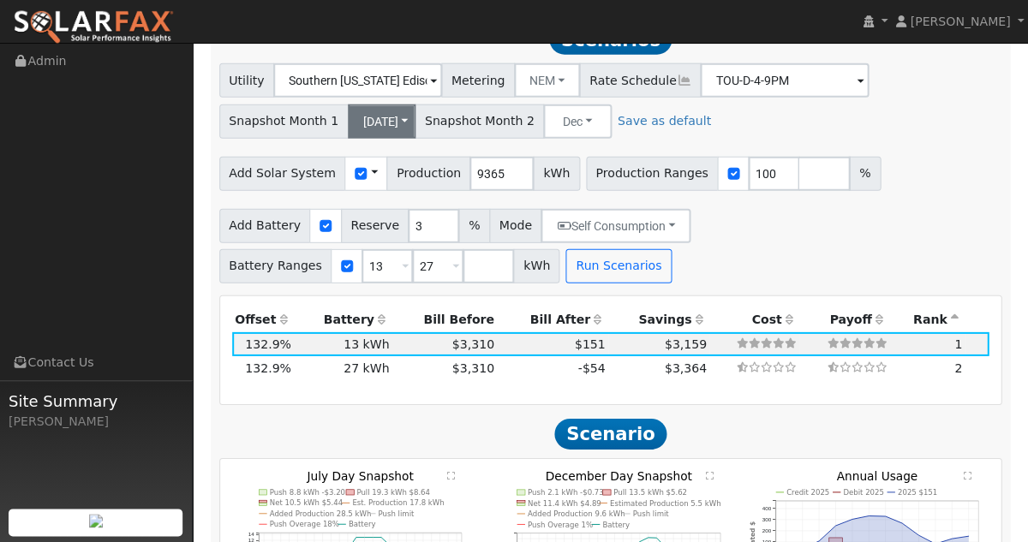
click at [380, 138] on button "[DATE]" at bounding box center [382, 122] width 69 height 34
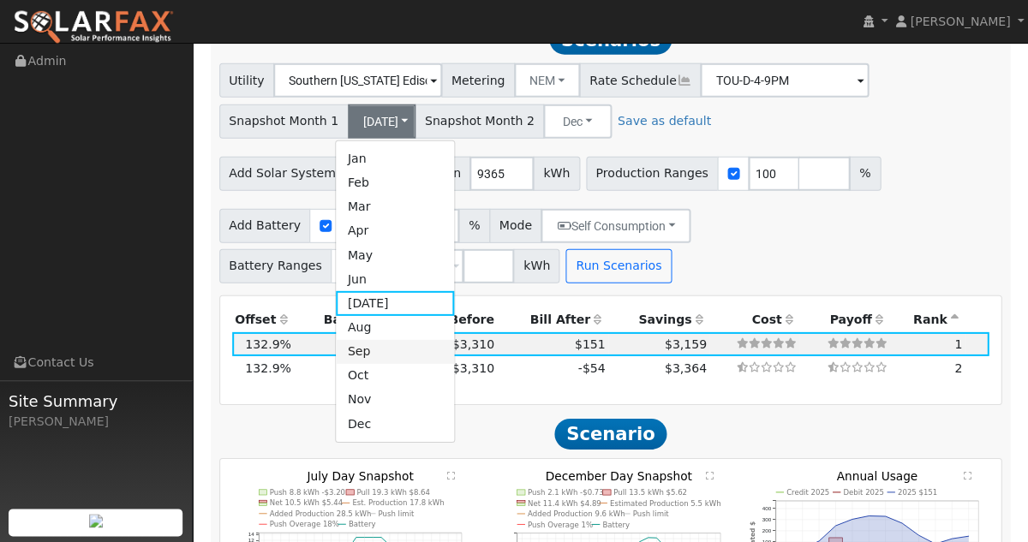
click at [360, 364] on link "Sep" at bounding box center [395, 352] width 119 height 24
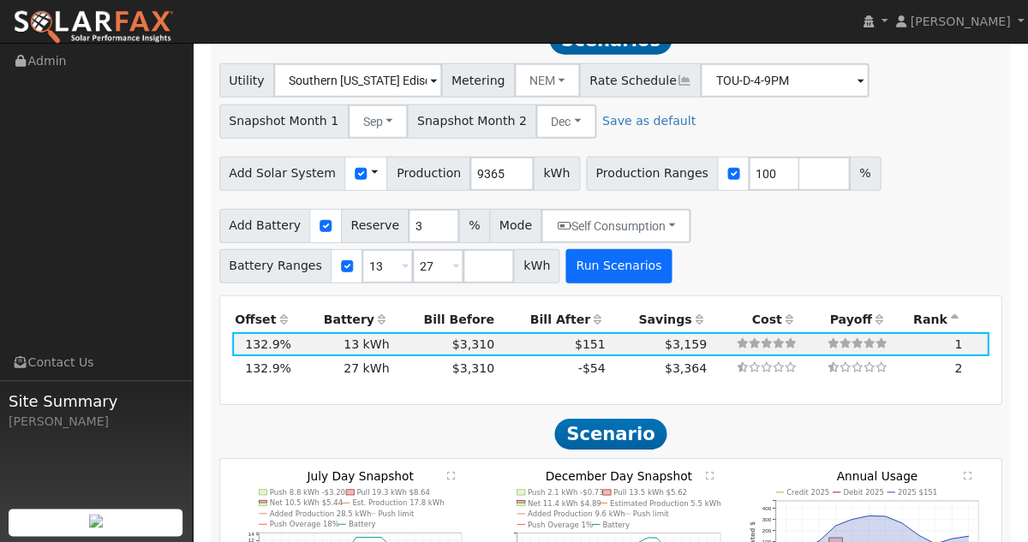
click at [601, 276] on button "Run Scenarios" at bounding box center [618, 266] width 105 height 34
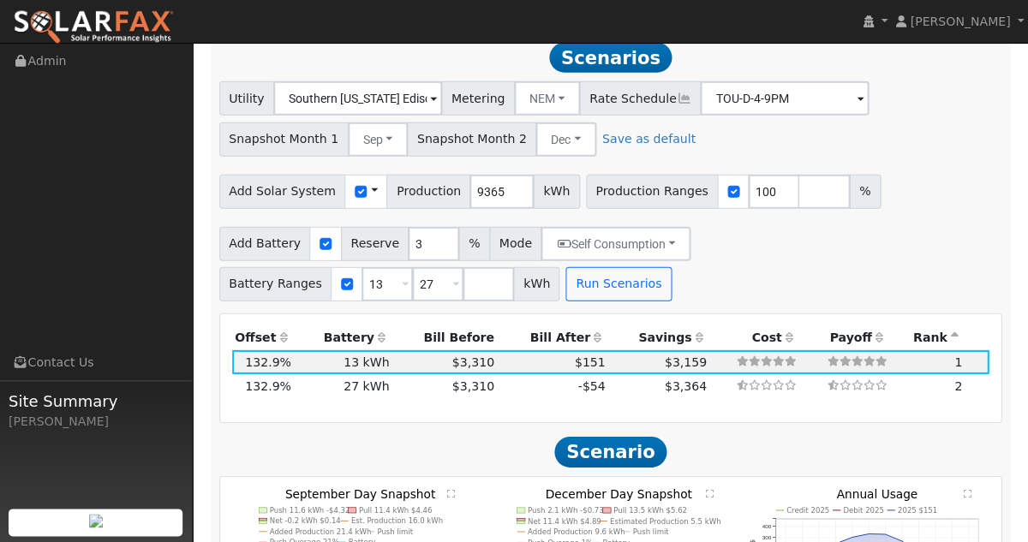
scroll to position [2057, 0]
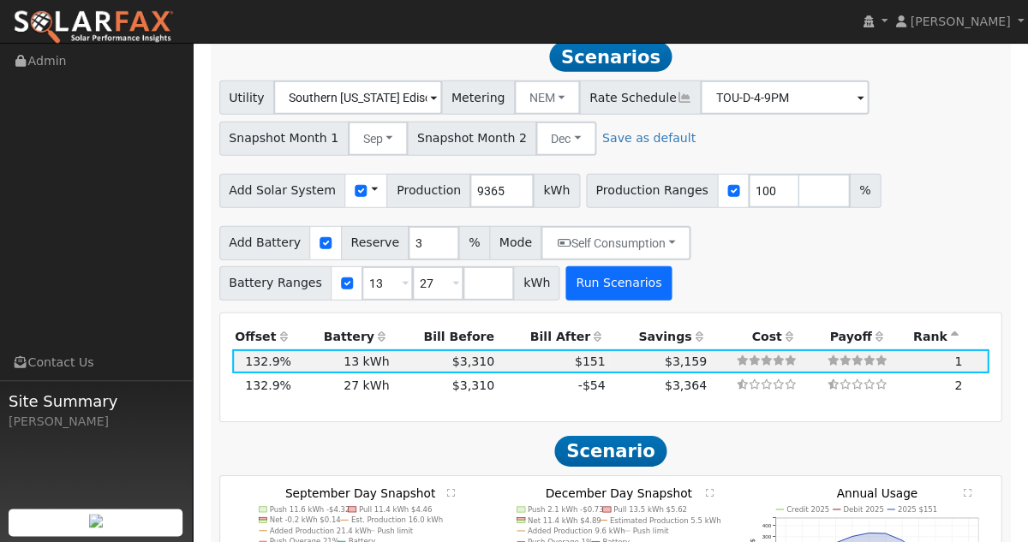
click at [614, 284] on button "Run Scenarios" at bounding box center [618, 284] width 105 height 34
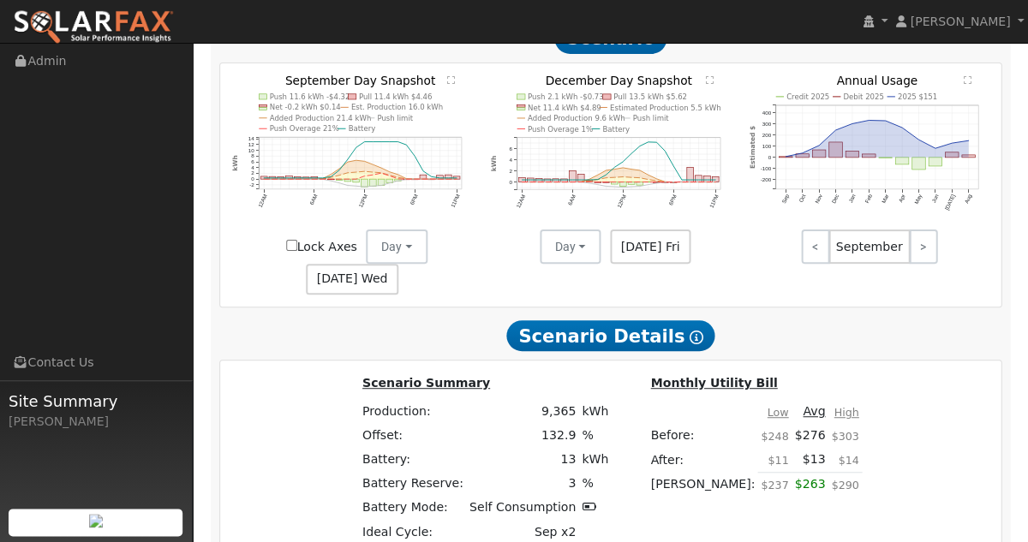
scroll to position [2465, 0]
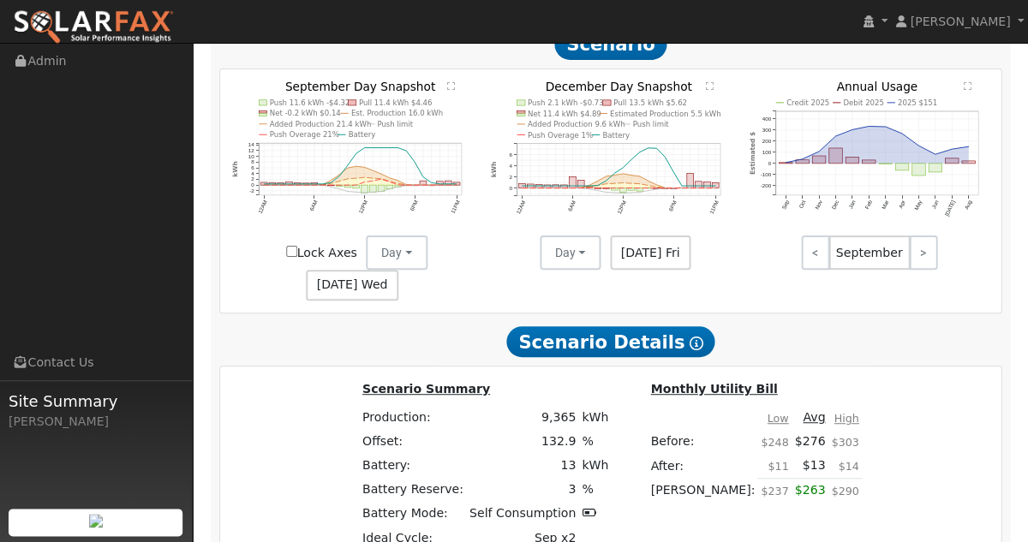
click at [452, 90] on text "" at bounding box center [451, 85] width 8 height 9
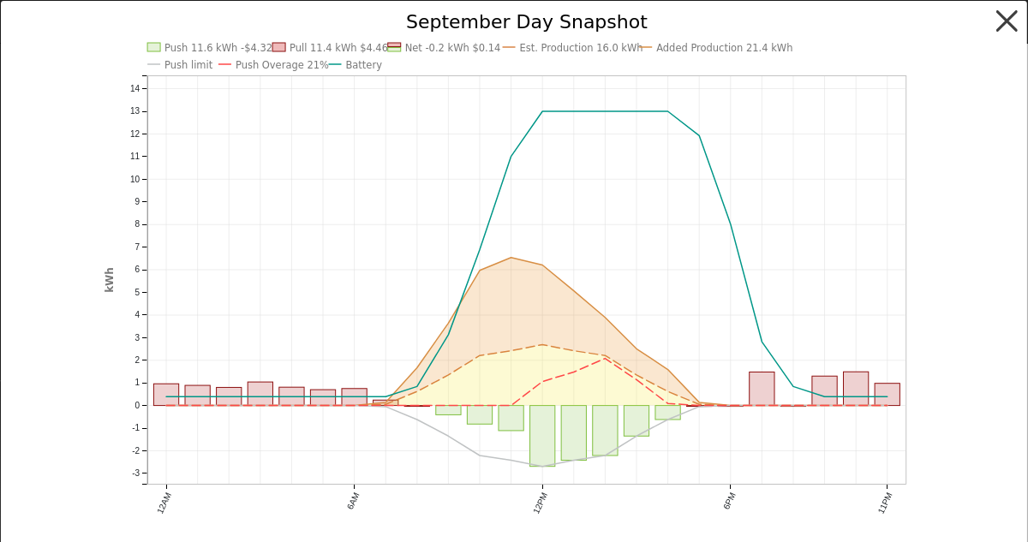
click at [997, 20] on button "button" at bounding box center [1007, 21] width 33 height 33
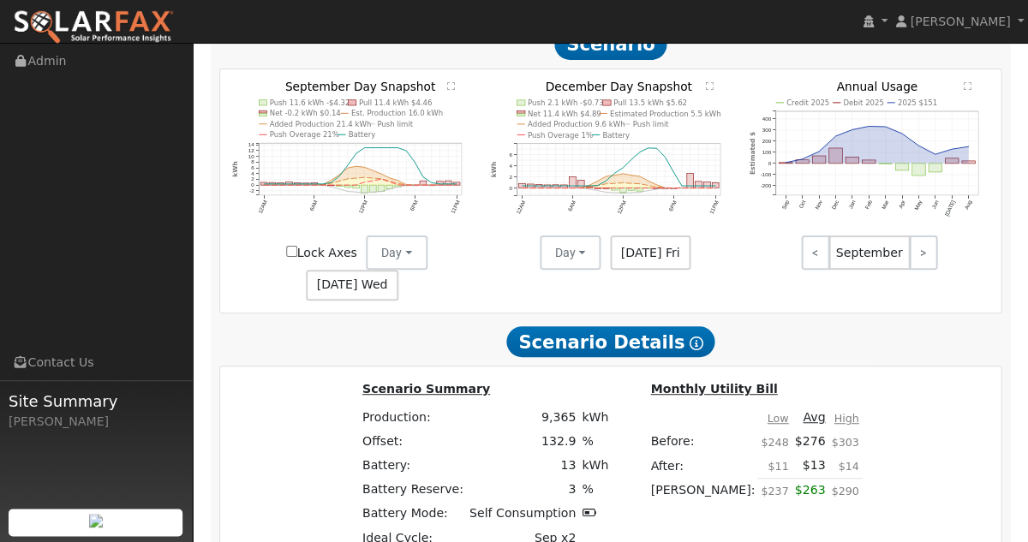
click at [398, 270] on span "[DATE] Wed" at bounding box center [352, 285] width 93 height 31
click at [366, 264] on button "Day" at bounding box center [397, 253] width 62 height 34
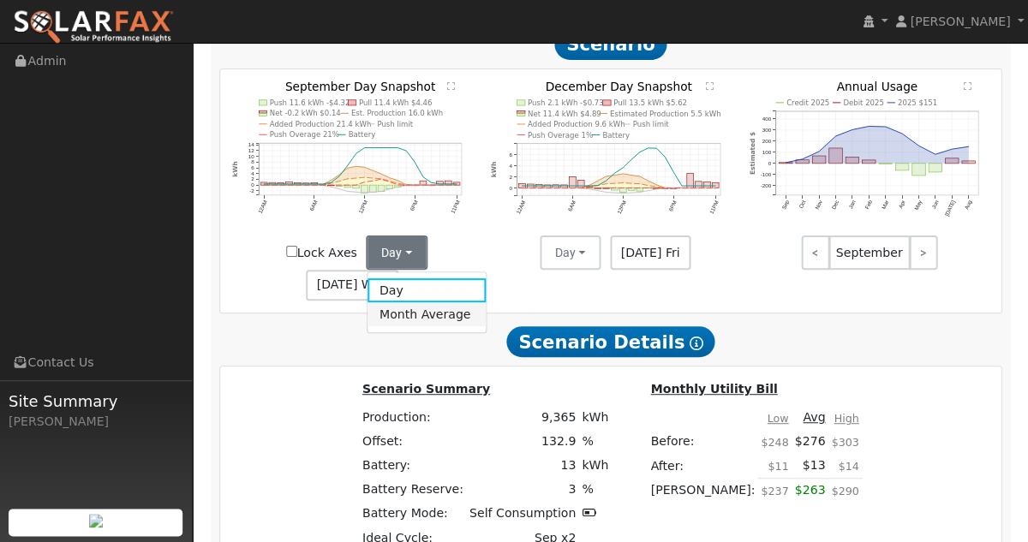
click at [368, 321] on link "Month Average" at bounding box center [427, 314] width 119 height 24
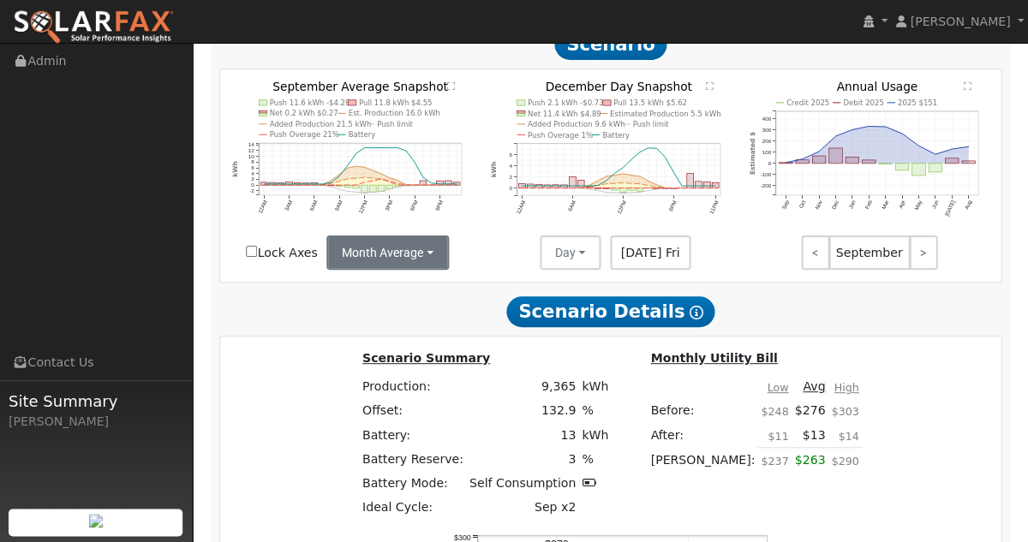
click at [382, 270] on button "Month Average" at bounding box center [387, 253] width 123 height 34
click at [368, 302] on link "Day" at bounding box center [387, 291] width 119 height 24
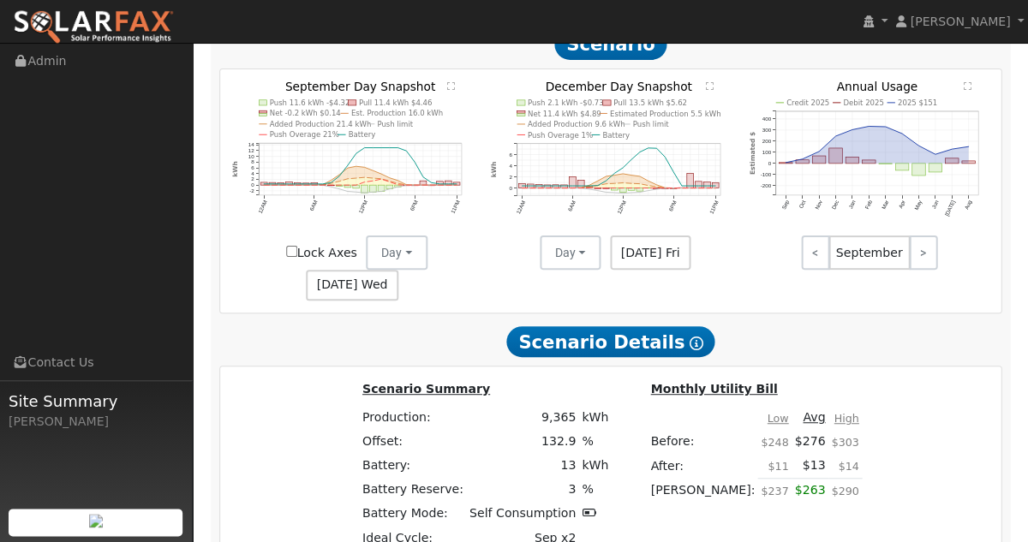
click at [398, 270] on span "[DATE] Wed" at bounding box center [352, 285] width 93 height 31
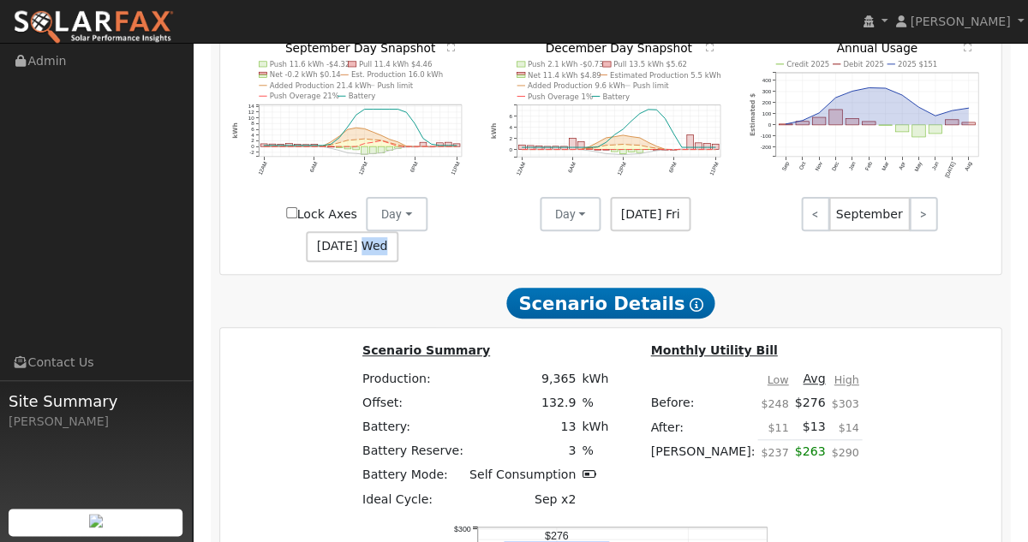
scroll to position [2514, 0]
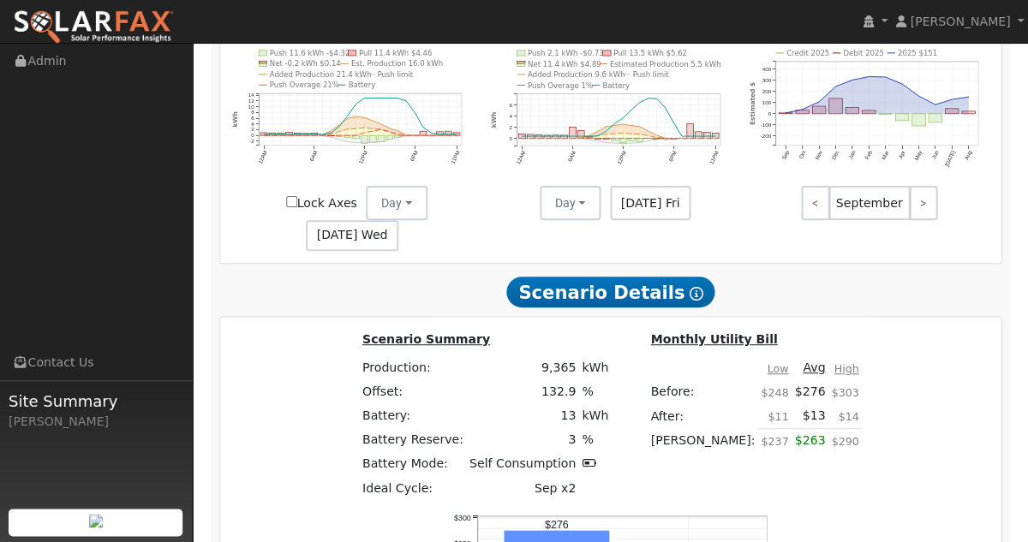
click at [398, 220] on span "[DATE] Wed" at bounding box center [352, 235] width 93 height 31
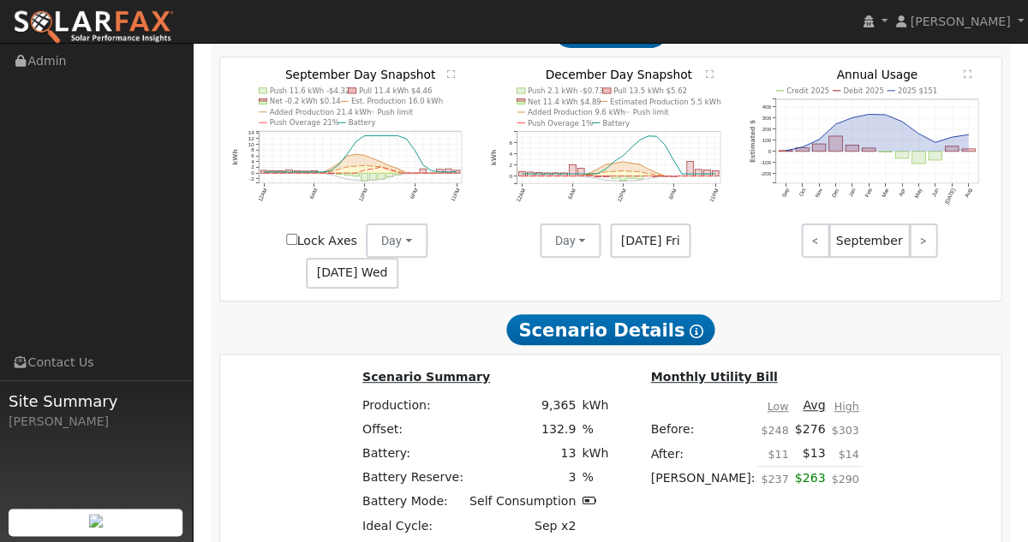
scroll to position [2462, 0]
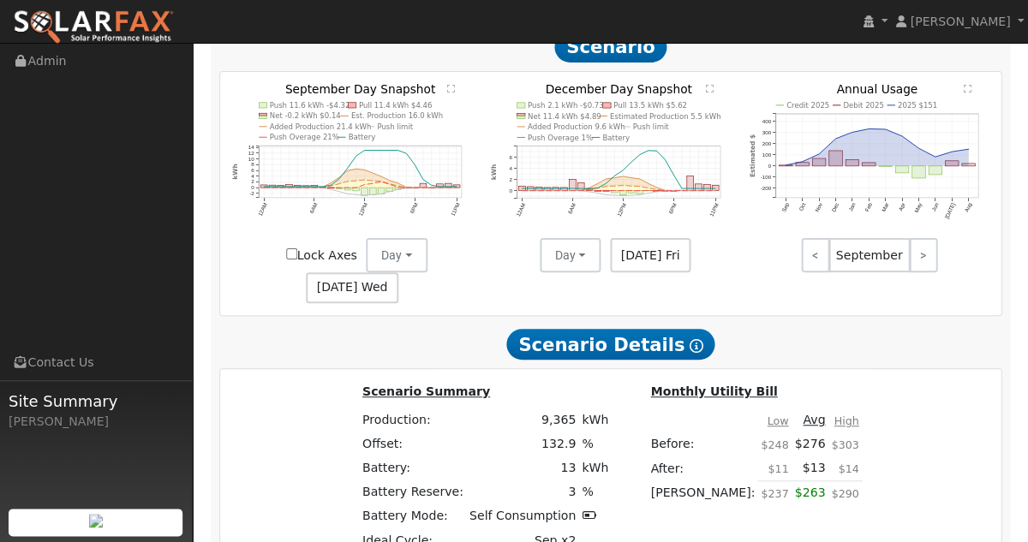
click at [398, 273] on span "[DATE] Wed" at bounding box center [352, 288] width 93 height 31
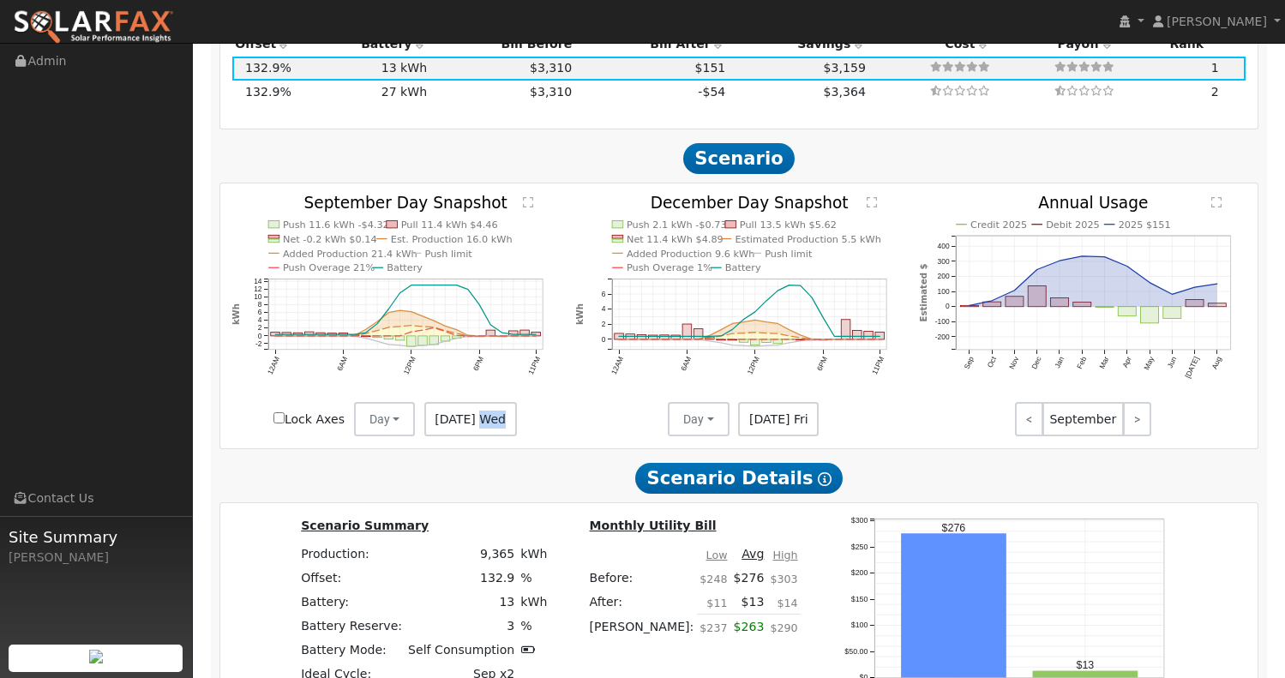
scroll to position [1994, 0]
drag, startPoint x: 1100, startPoint y: 183, endPoint x: 473, endPoint y: 433, distance: 675.3
click at [473, 433] on span "[DATE] Wed" at bounding box center [470, 420] width 93 height 34
click at [285, 424] on input "Lock Axes" at bounding box center [278, 418] width 11 height 11
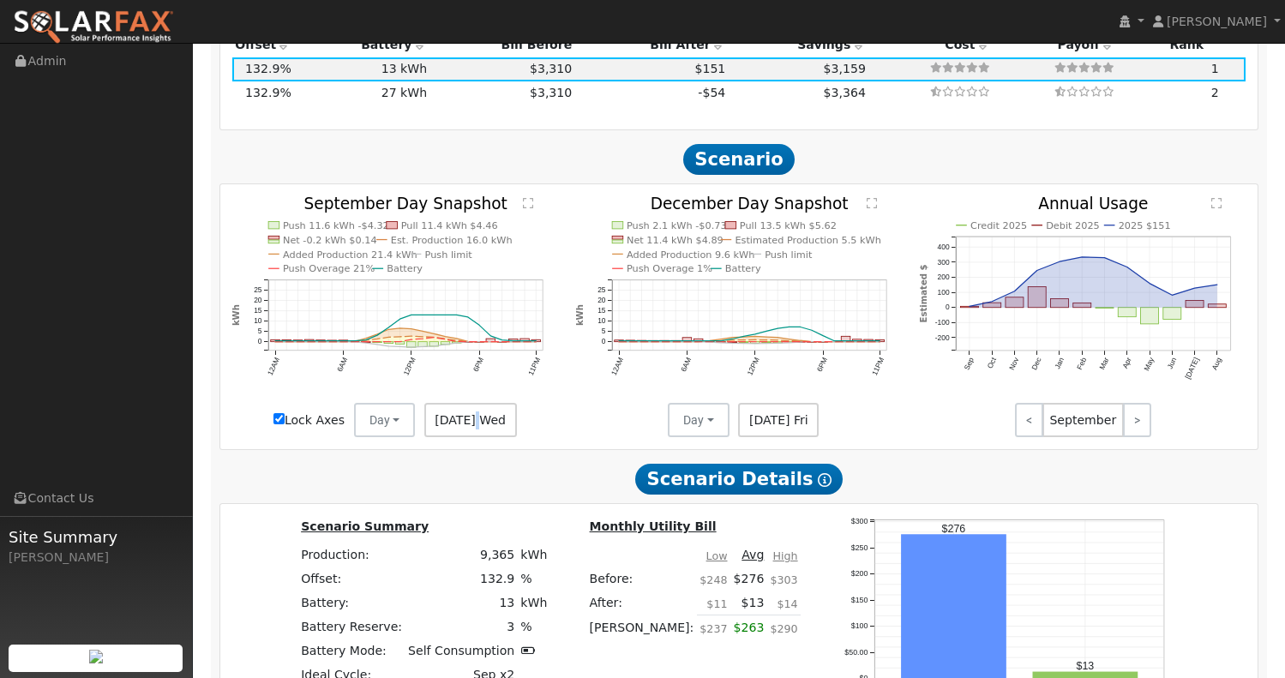
click at [285, 424] on input "Lock Axes" at bounding box center [278, 418] width 11 height 11
checkbox input "false"
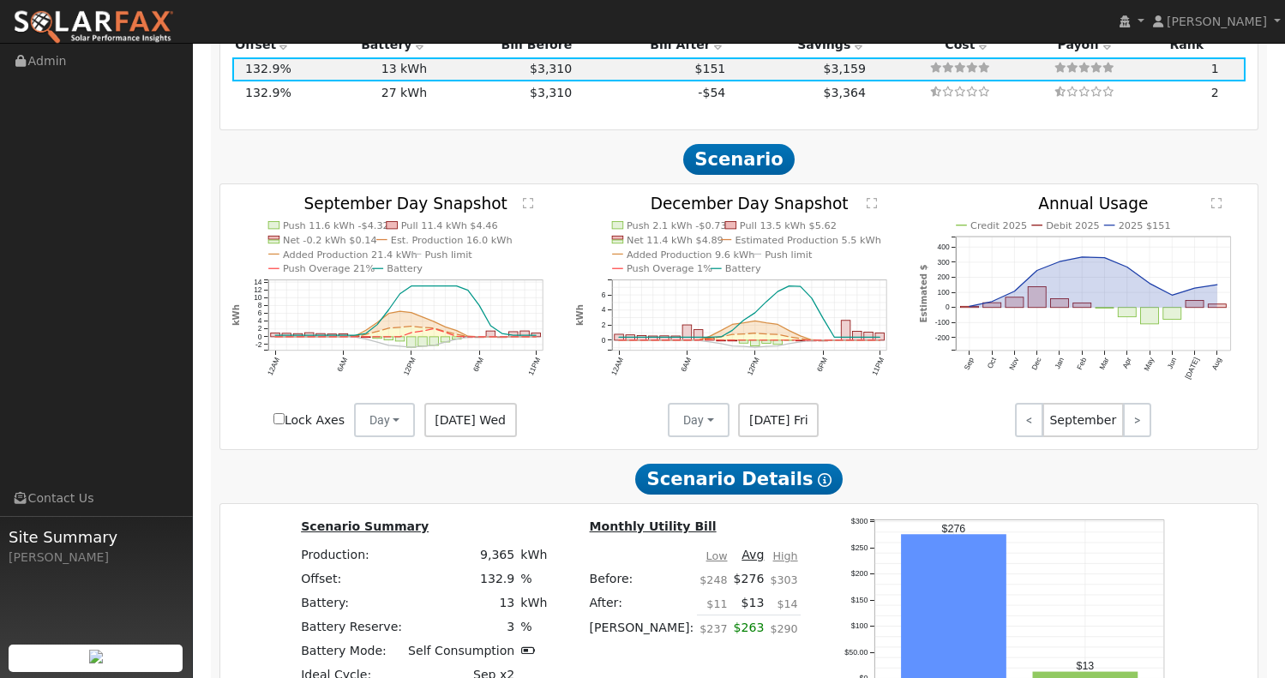
click at [458, 430] on span "[DATE] Wed" at bounding box center [470, 420] width 93 height 34
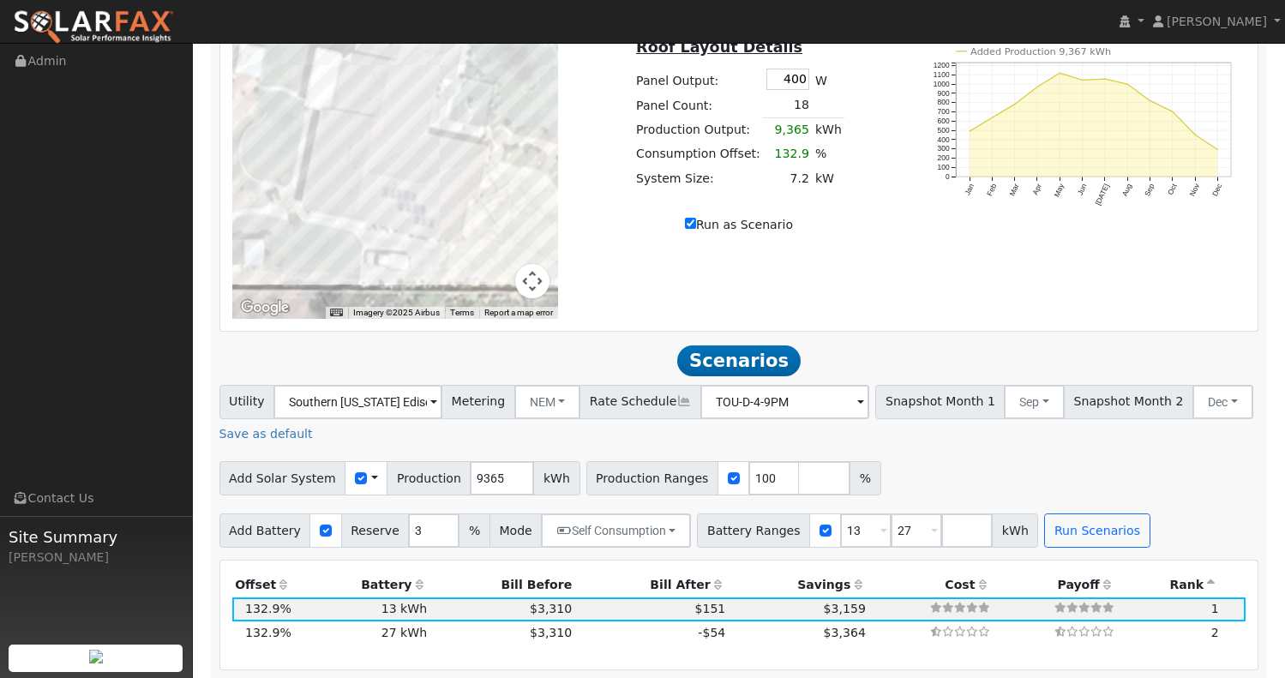
scroll to position [1454, 0]
click at [1003, 413] on button "Sep" at bounding box center [1033, 402] width 61 height 34
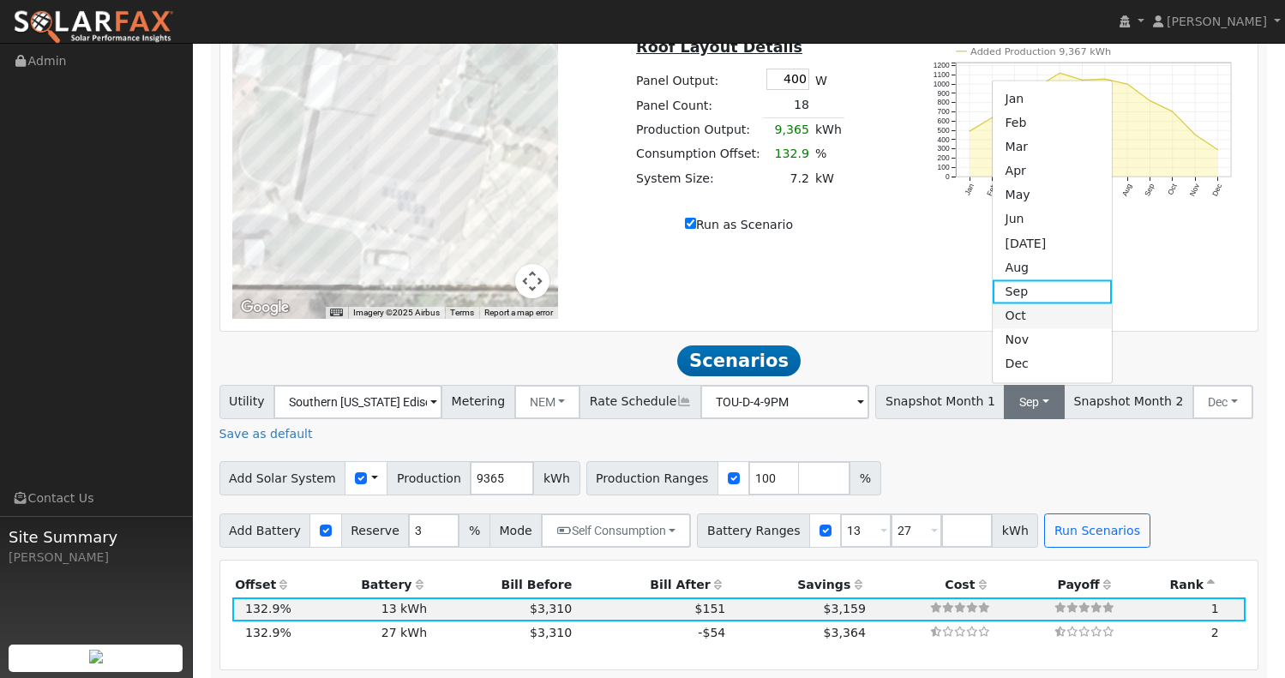
click at [992, 322] on link "Oct" at bounding box center [1051, 316] width 119 height 24
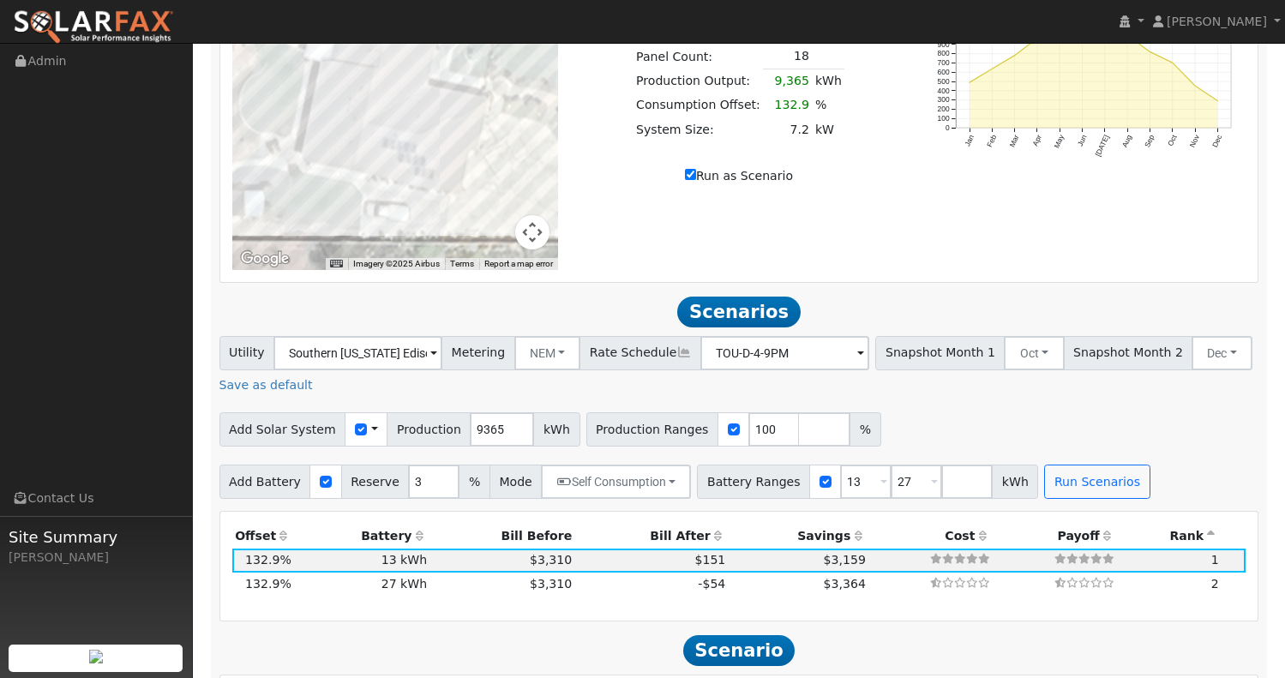
scroll to position [1512, 0]
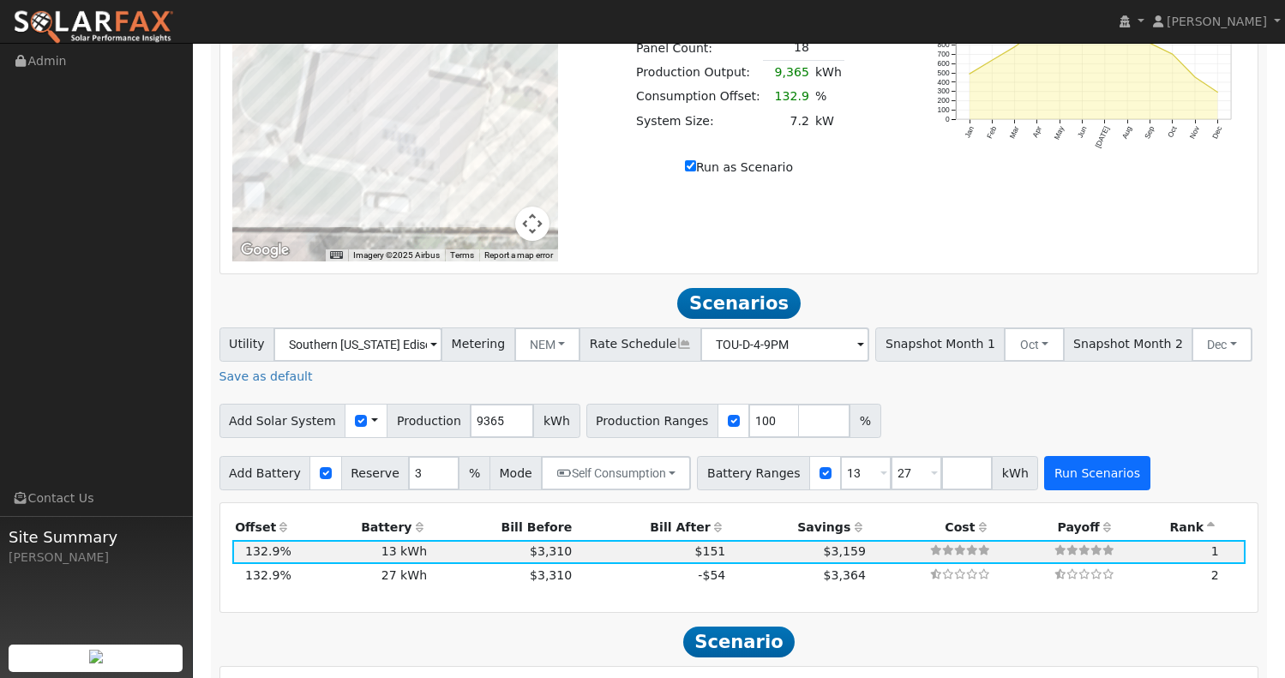
click at [1027, 490] on button "Run Scenarios" at bounding box center [1096, 473] width 105 height 34
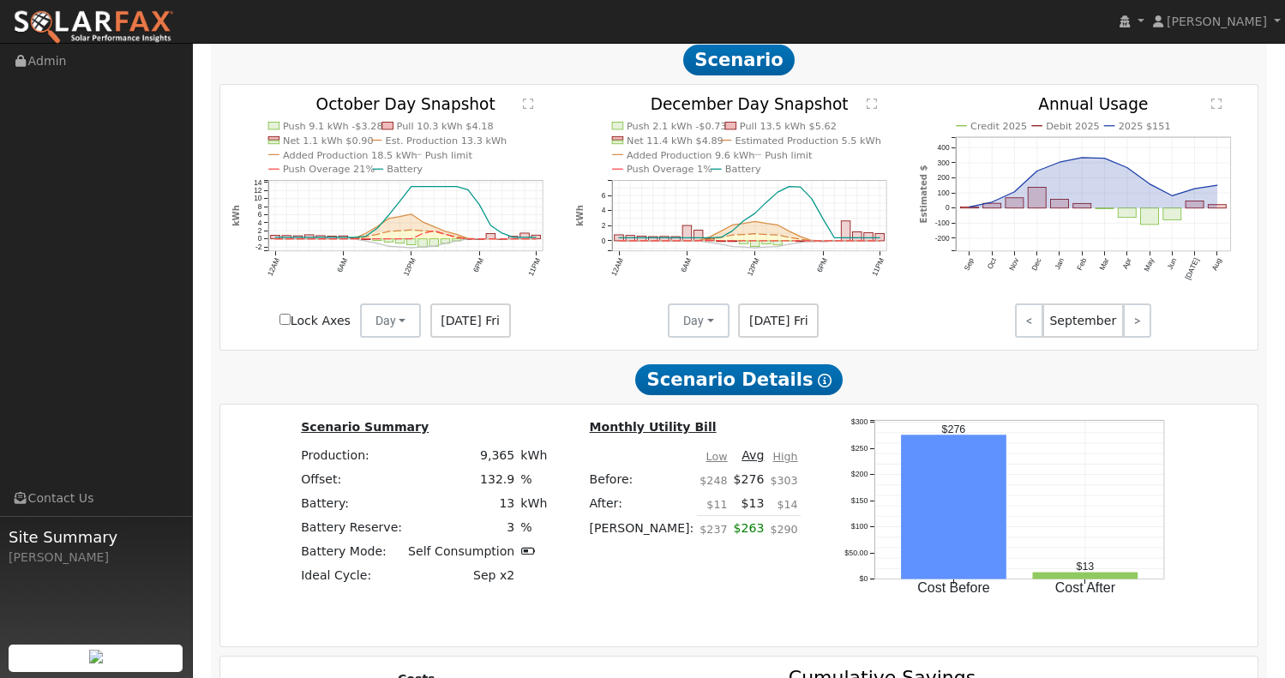
scroll to position [2097, 0]
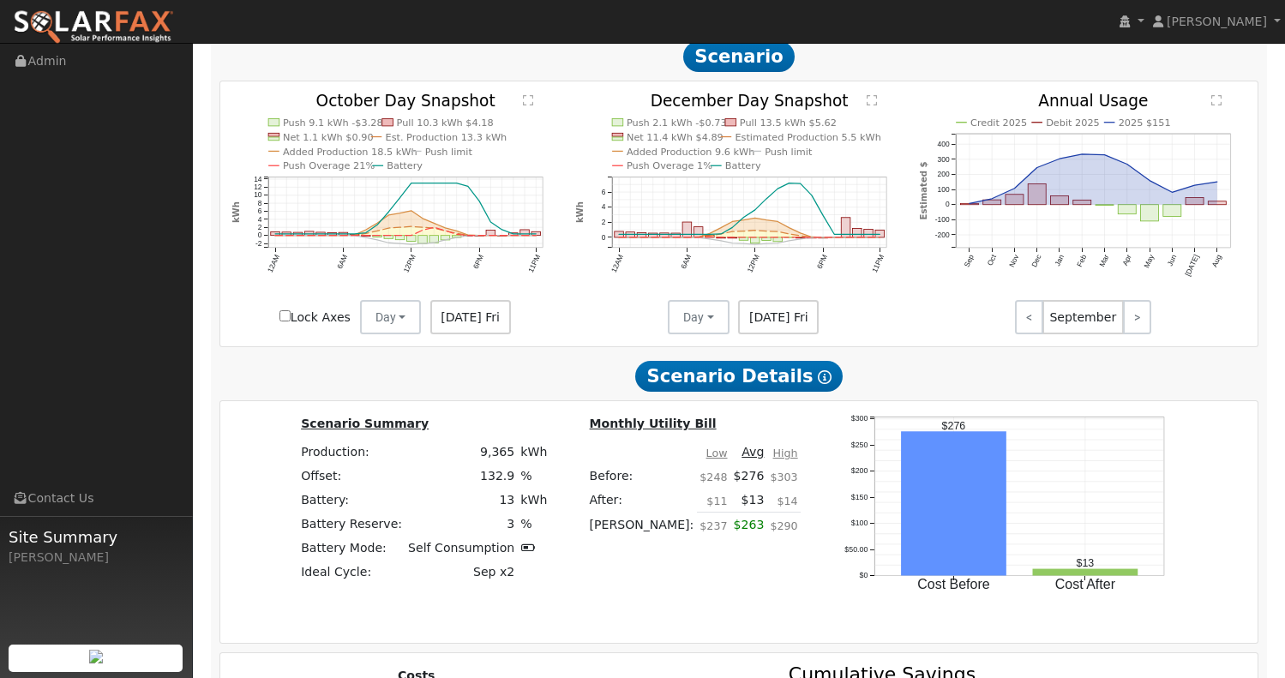
click at [521, 117] on icon "Push 9.1 kWh -$3.28 Pull 10.3 kWh $4.18 Net 1.1 kWh $0.90 Est. Production 13.3 …" at bounding box center [395, 213] width 326 height 240
click at [527, 105] on text "" at bounding box center [529, 99] width 10 height 12
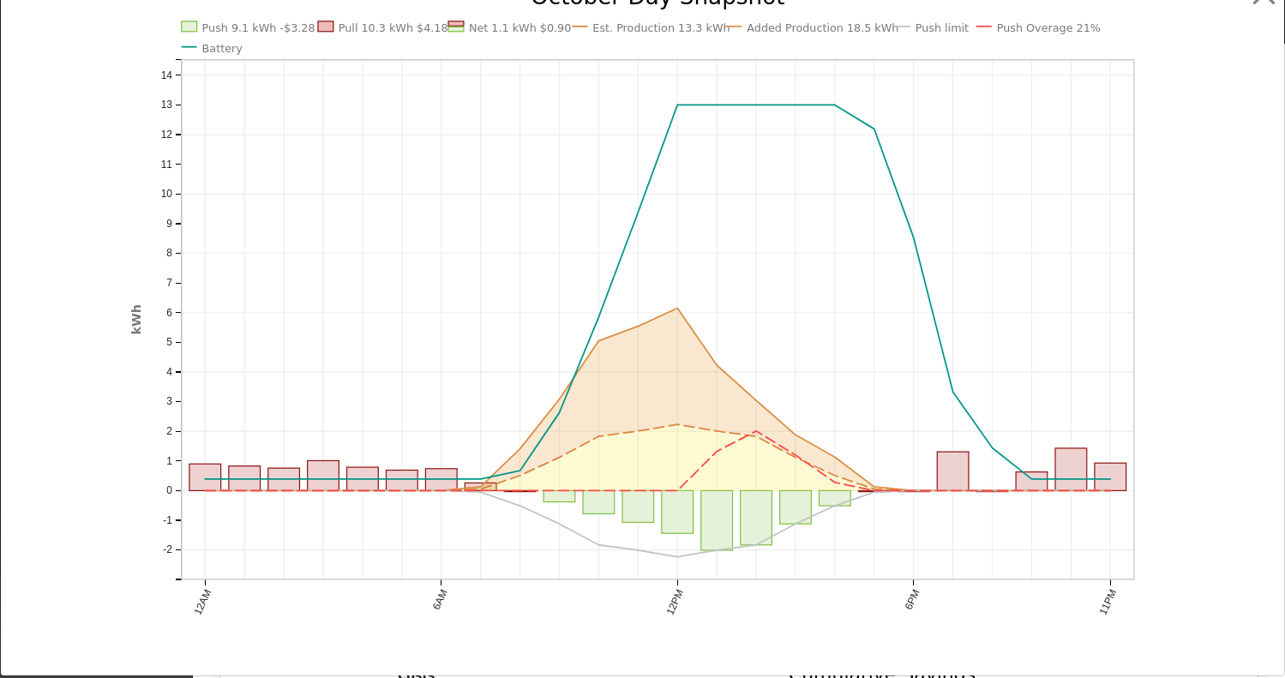
scroll to position [27, 0]
drag, startPoint x: 825, startPoint y: 564, endPoint x: 1264, endPoint y: 3, distance: 712.4
